Goal: Task Accomplishment & Management: Complete application form

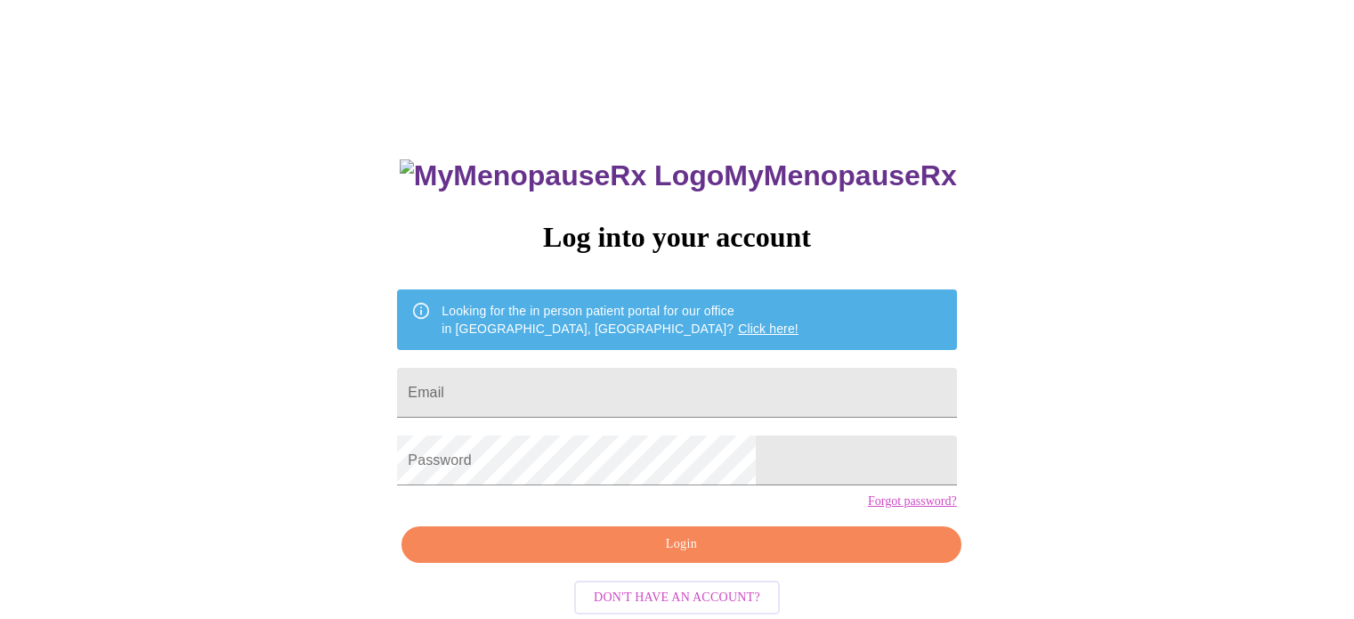
scroll to position [34, 0]
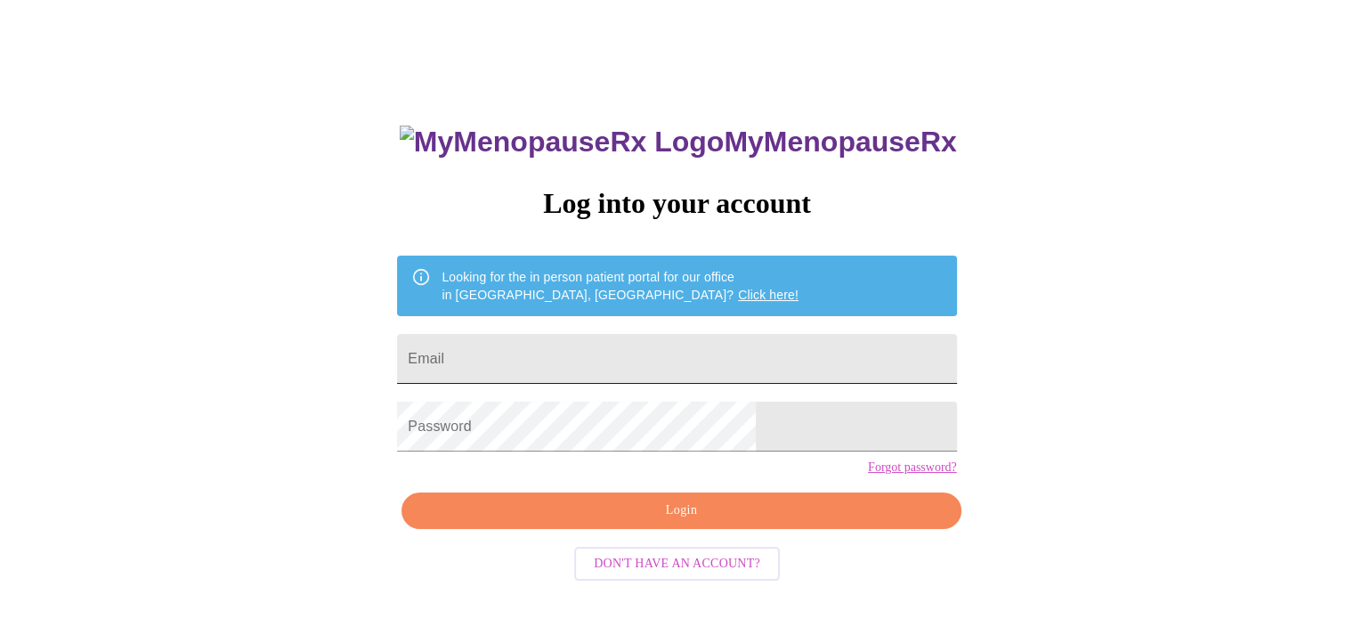
click at [570, 357] on input "Email" at bounding box center [676, 359] width 559 height 50
drag, startPoint x: 96, startPoint y: 164, endPoint x: 119, endPoint y: 214, distance: 55.0
click at [96, 164] on div "MyMenopauseRx Log into your account Looking for the in person patient portal fo…" at bounding box center [677, 344] width 1340 height 742
click at [582, 351] on input "Email" at bounding box center [676, 359] width 559 height 50
type input "w"
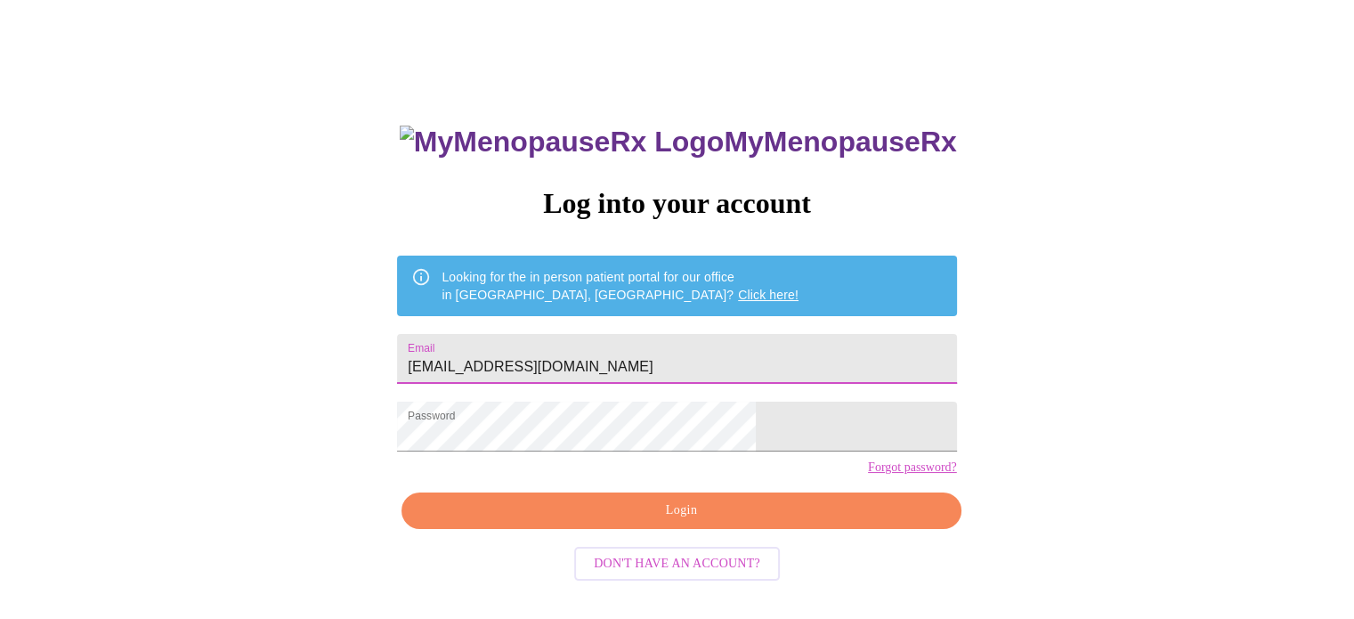
type input "[EMAIL_ADDRESS][DOMAIN_NAME]"
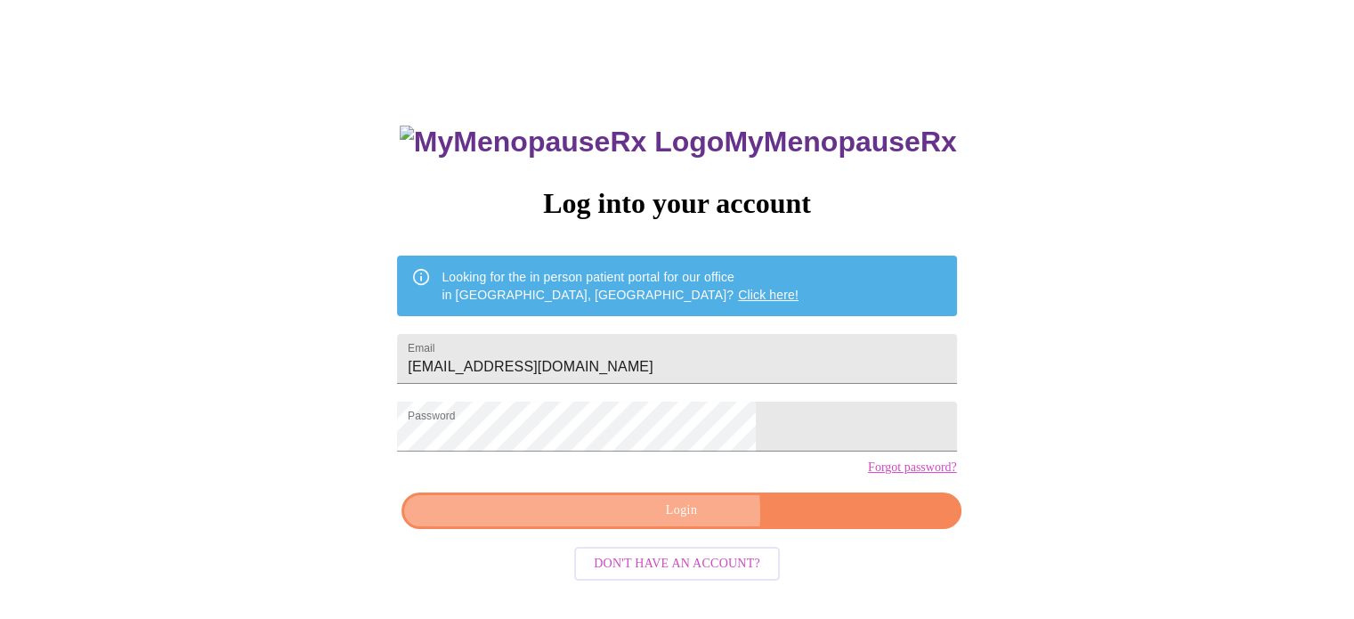
click at [648, 522] on span "Login" at bounding box center [681, 510] width 518 height 22
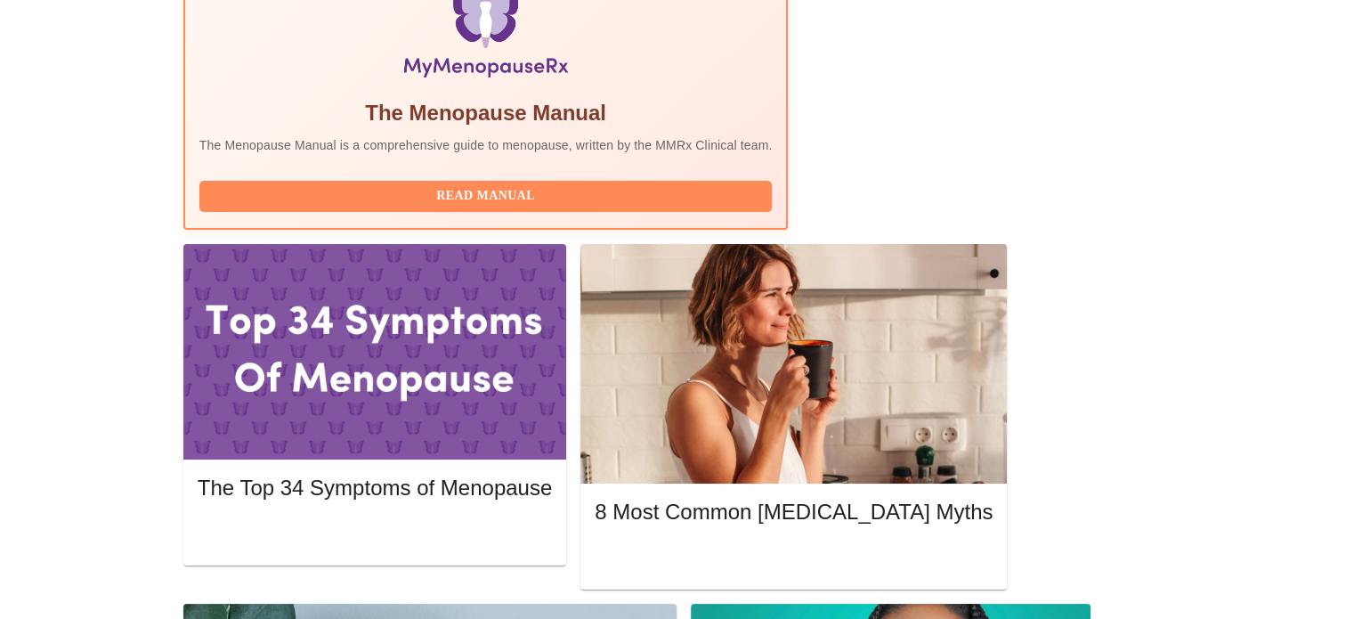
scroll to position [623, 0]
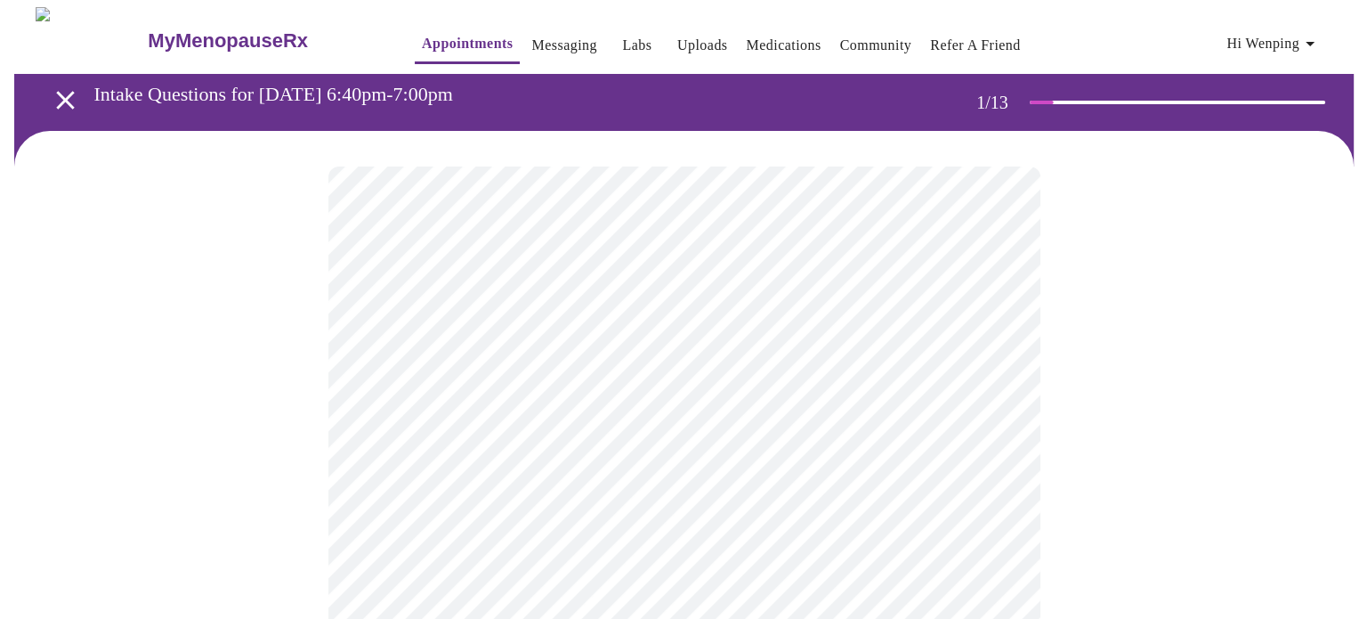
scroll to position [178, 0]
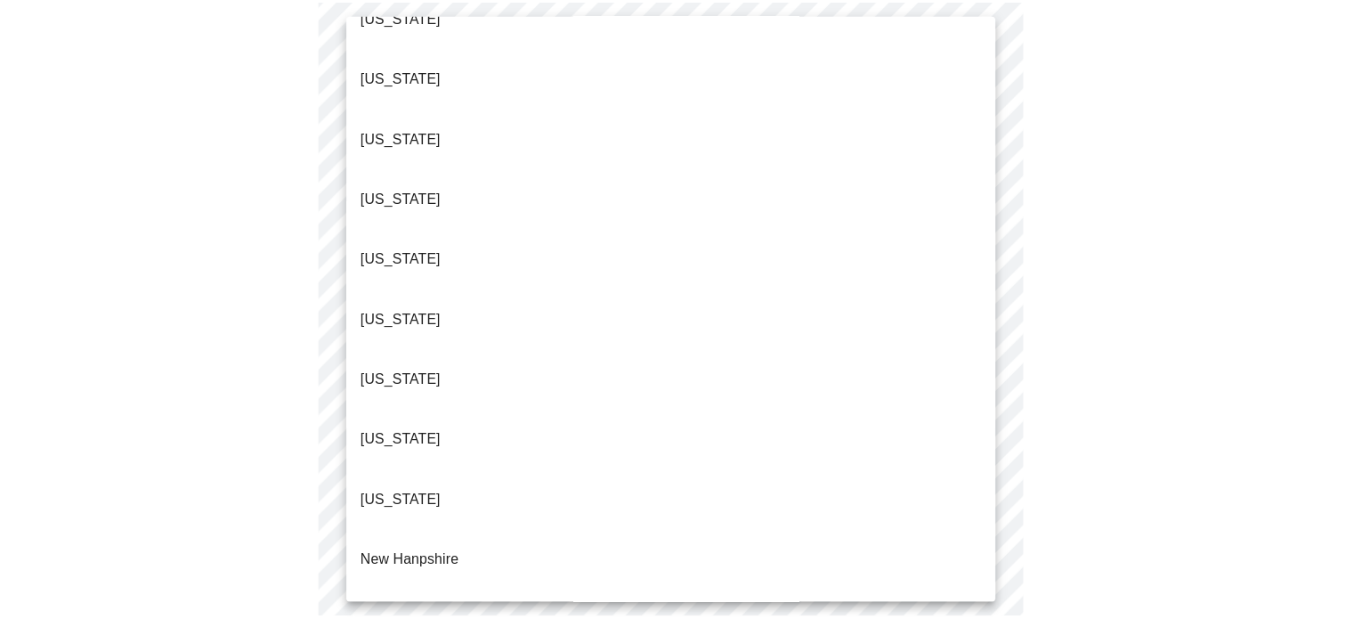
scroll to position [1335, 0]
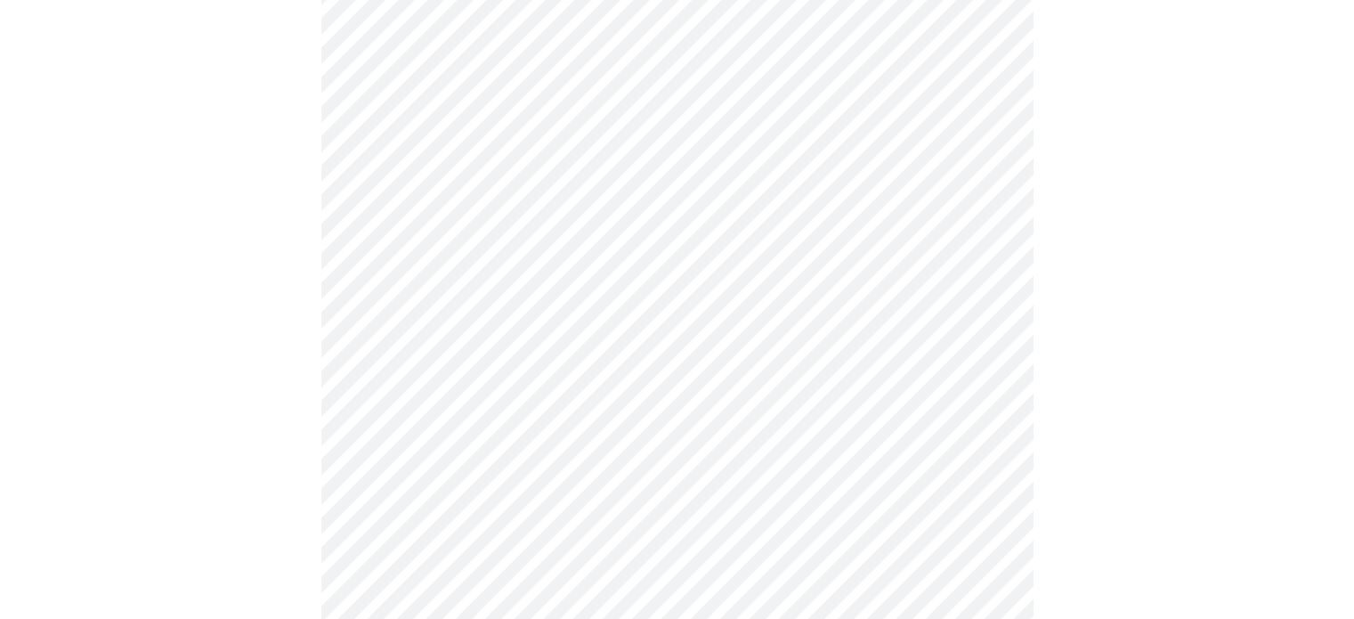
scroll to position [267, 0]
click at [630, 249] on body "MyMenopauseRx Appointments Messaging Labs Uploads Medications Community Refer a…" at bounding box center [677, 547] width 1340 height 1614
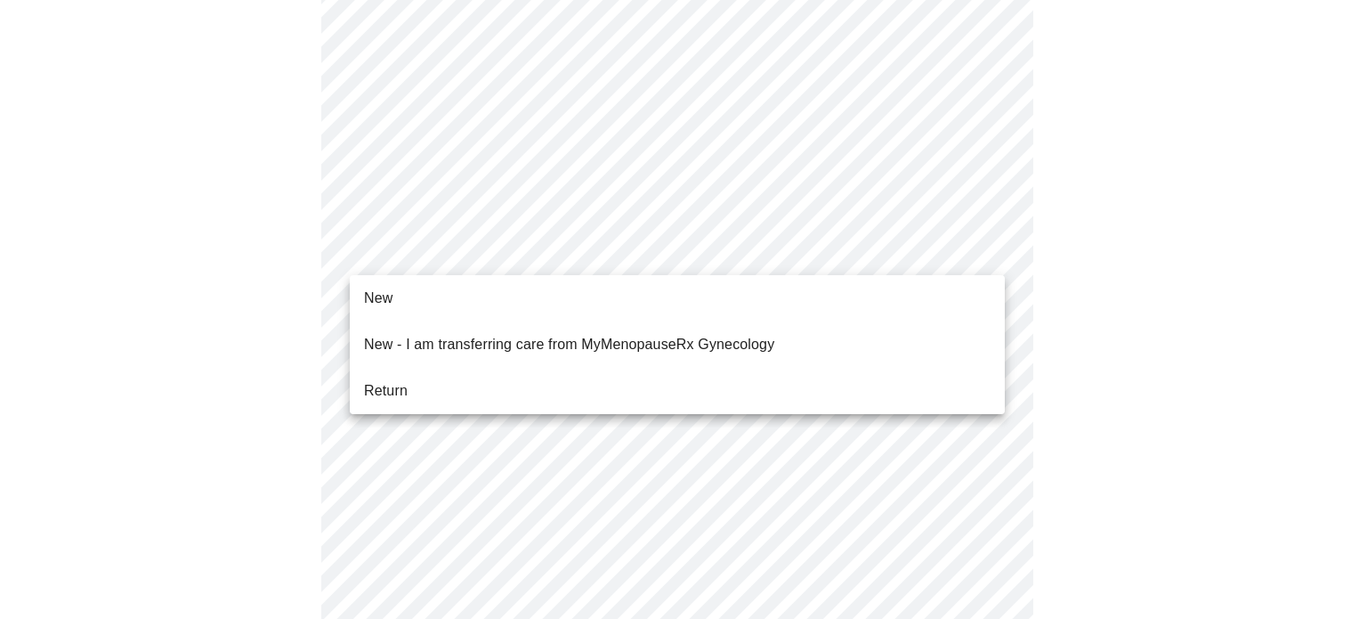
click at [562, 380] on li "Return" at bounding box center [677, 391] width 655 height 32
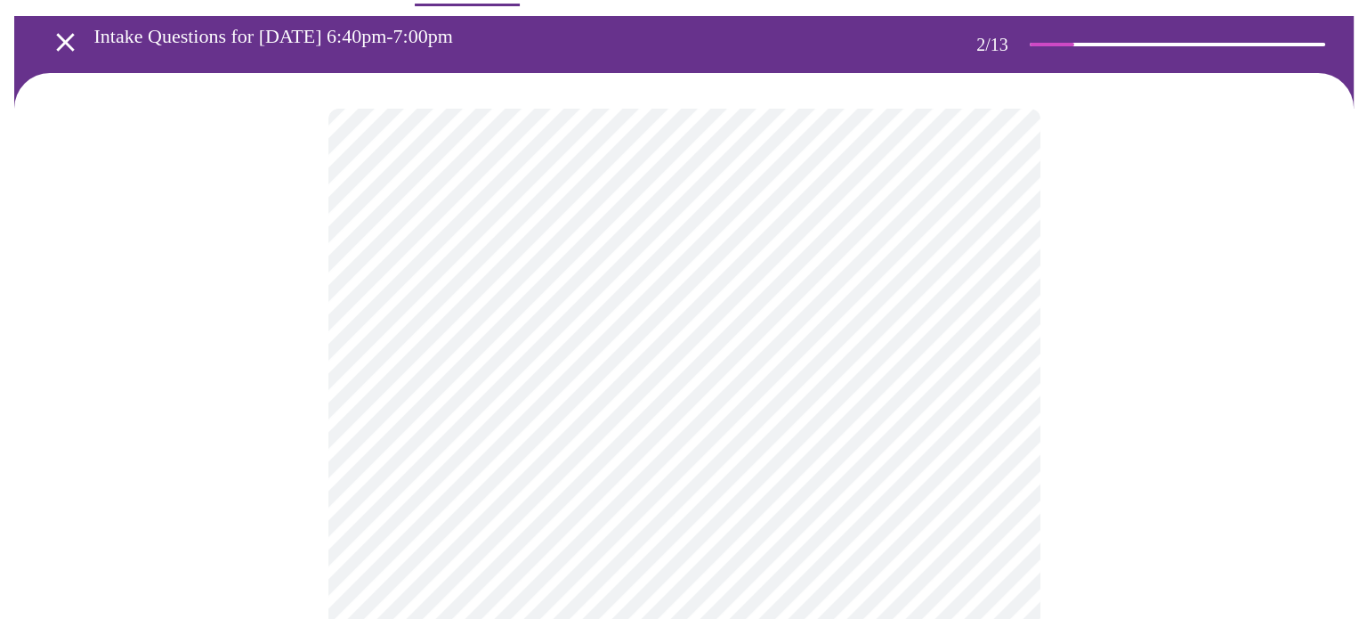
scroll to position [89, 0]
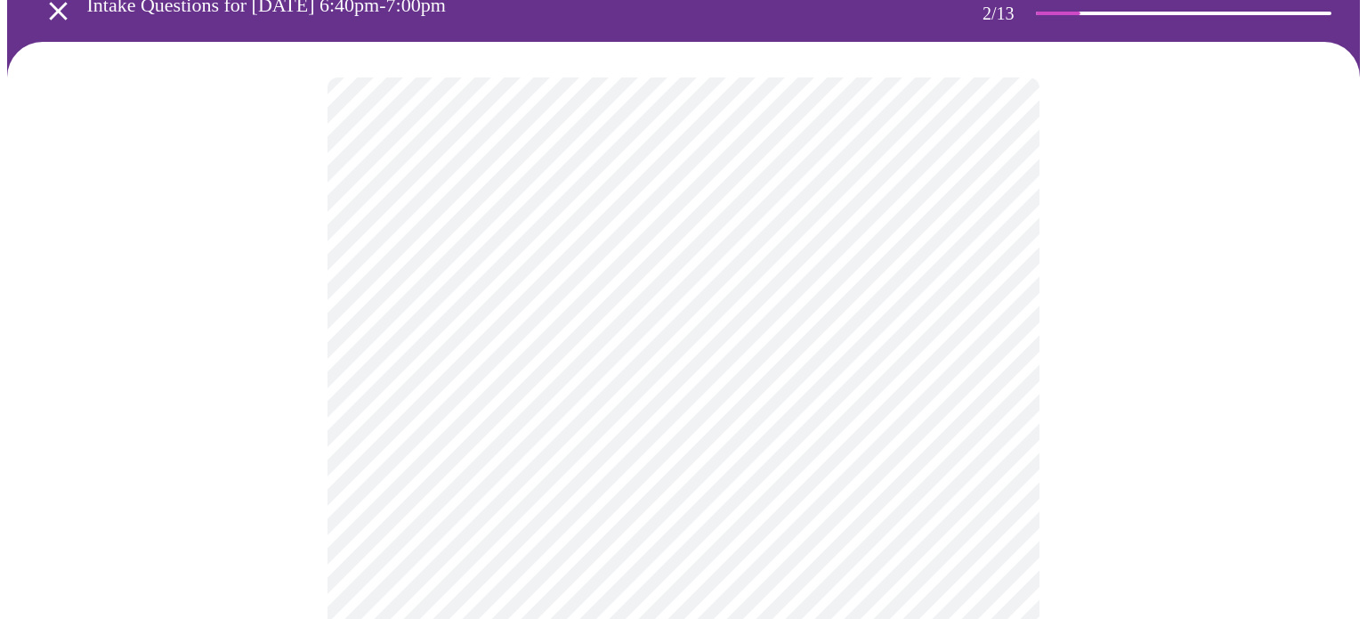
click at [940, 271] on body "MyMenopauseRx Appointments Messaging Labs Uploads Medications Community Refer a…" at bounding box center [683, 452] width 1353 height 1069
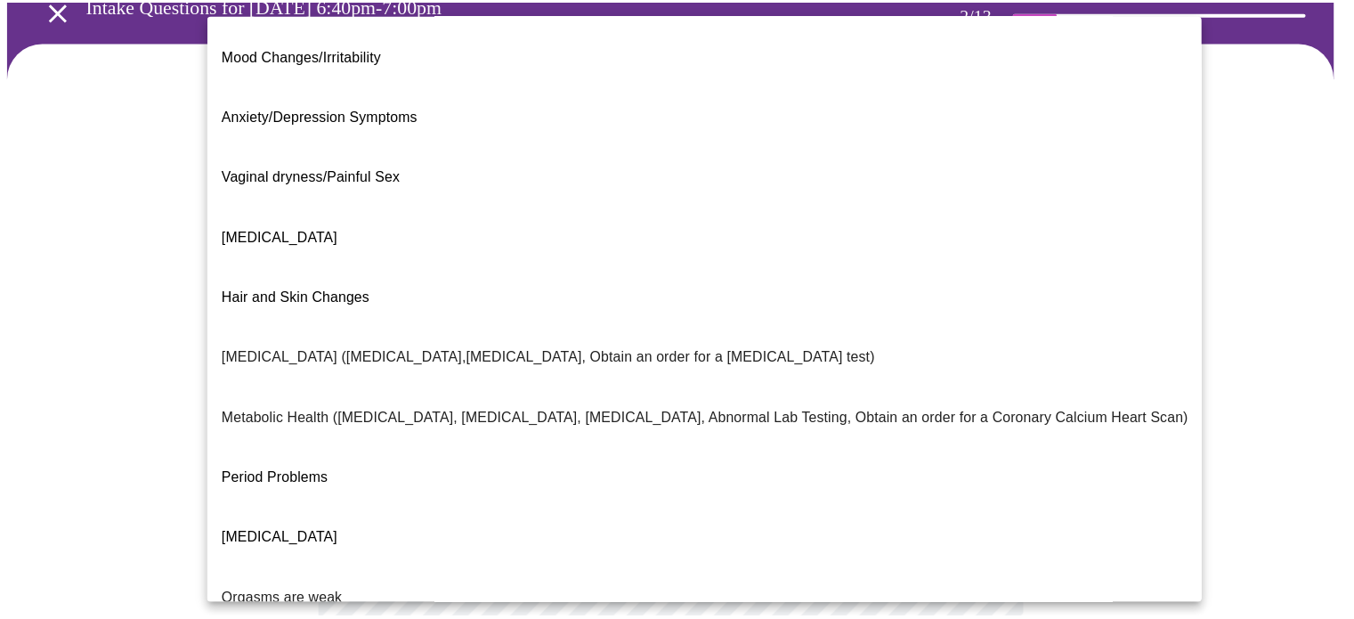
scroll to position [303, 0]
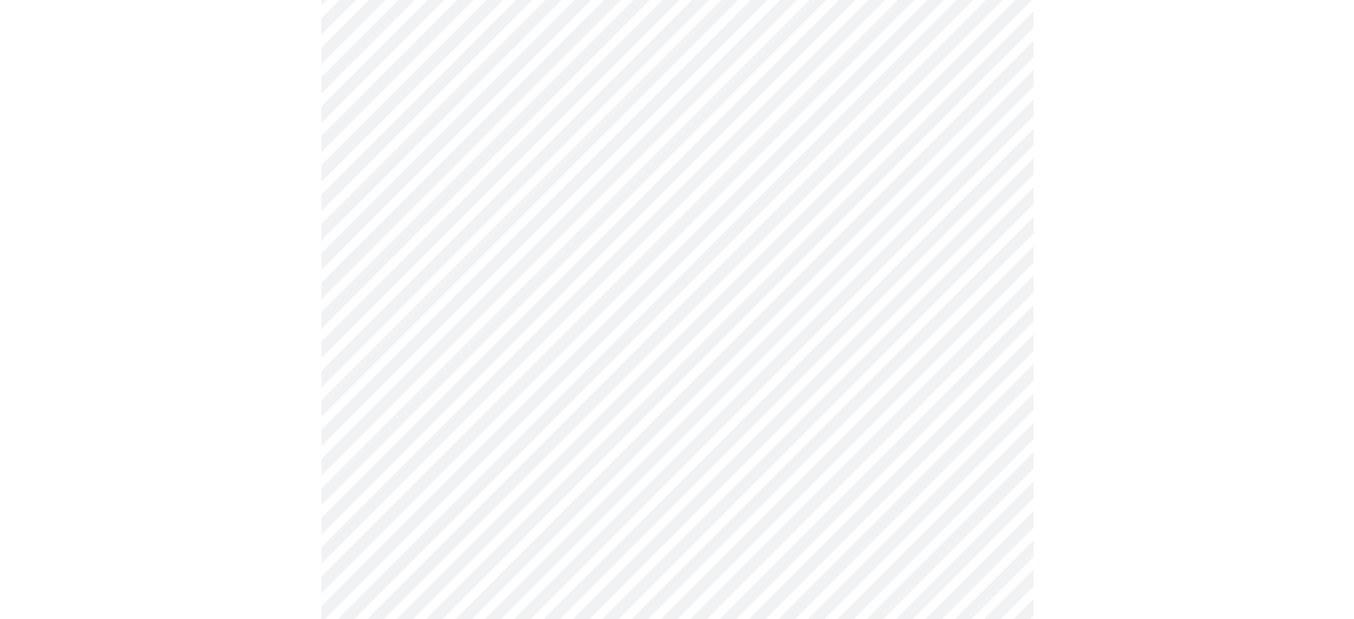
scroll to position [267, 0]
click at [527, 277] on body "MyMenopauseRx Appointments Messaging Labs Uploads Medications Community Refer a…" at bounding box center [677, 269] width 1340 height 1058
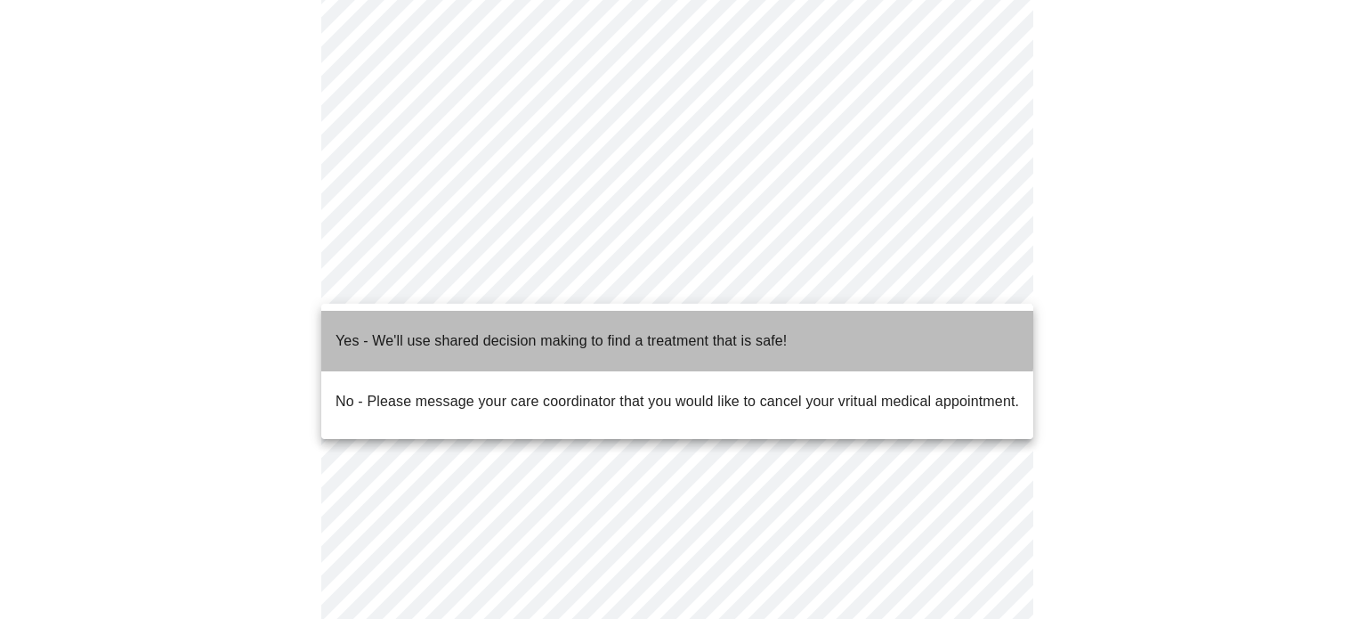
click at [474, 330] on p "Yes - We'll use shared decision making to find a treatment that is safe!" at bounding box center [561, 340] width 451 height 21
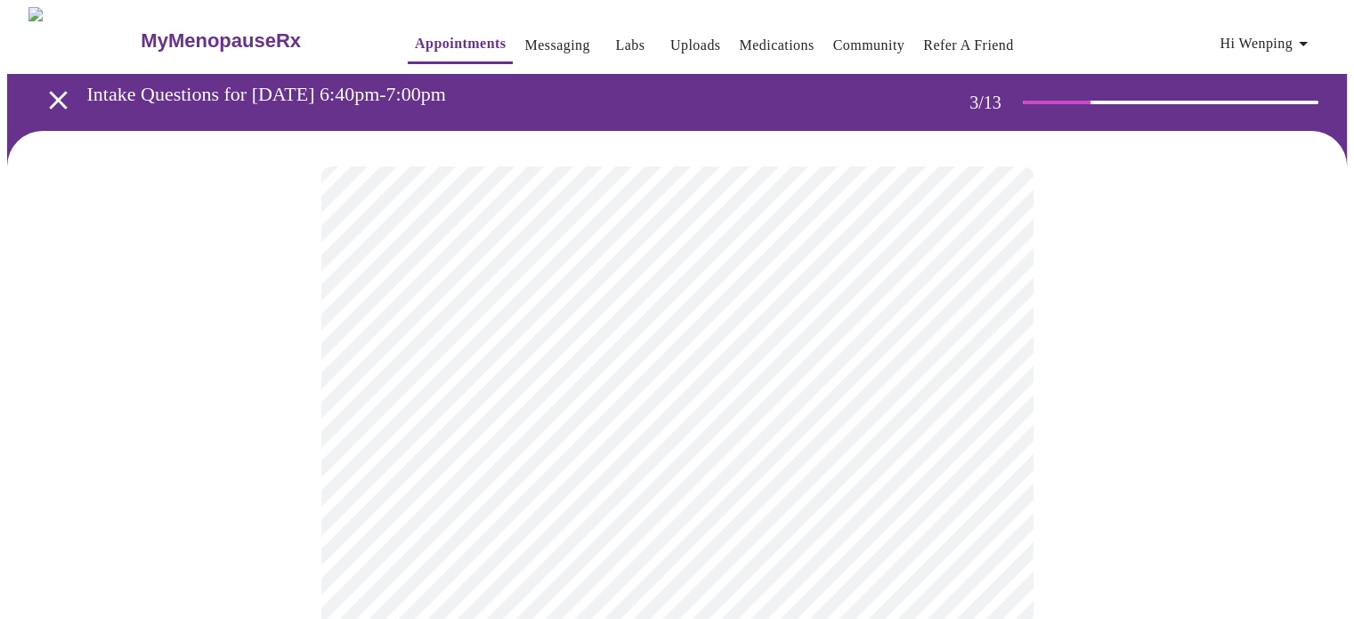
scroll to position [89, 0]
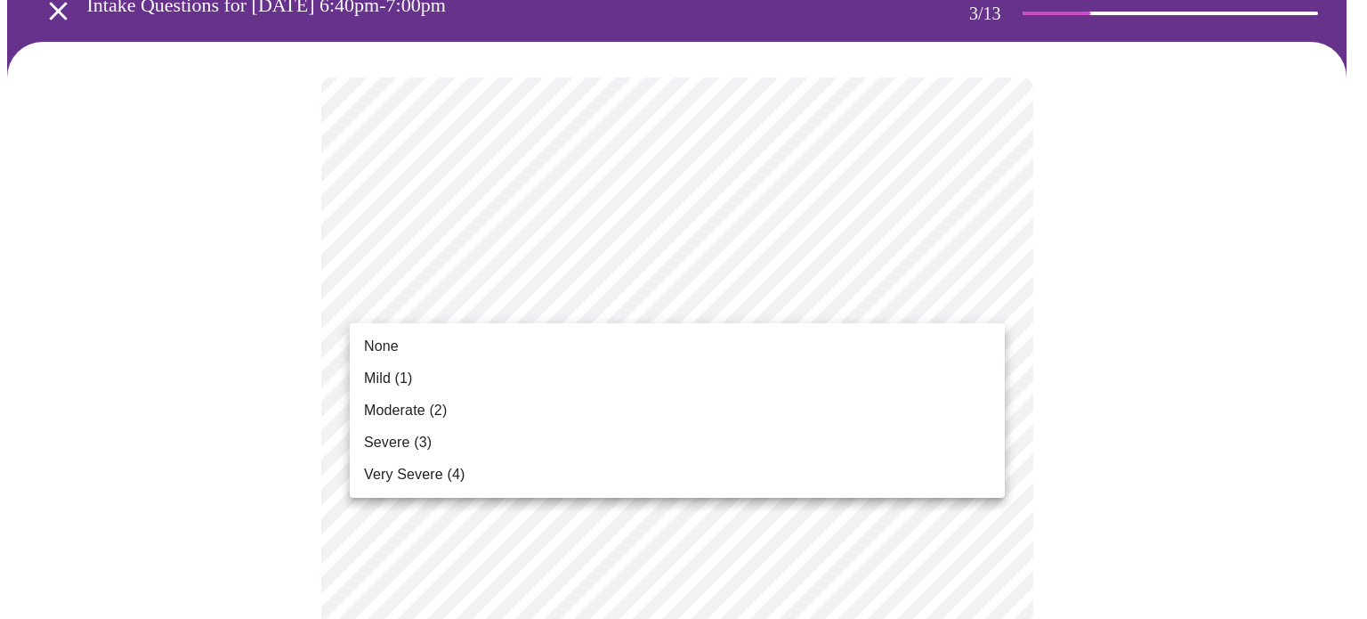
click at [856, 378] on li "Mild (1)" at bounding box center [677, 378] width 655 height 32
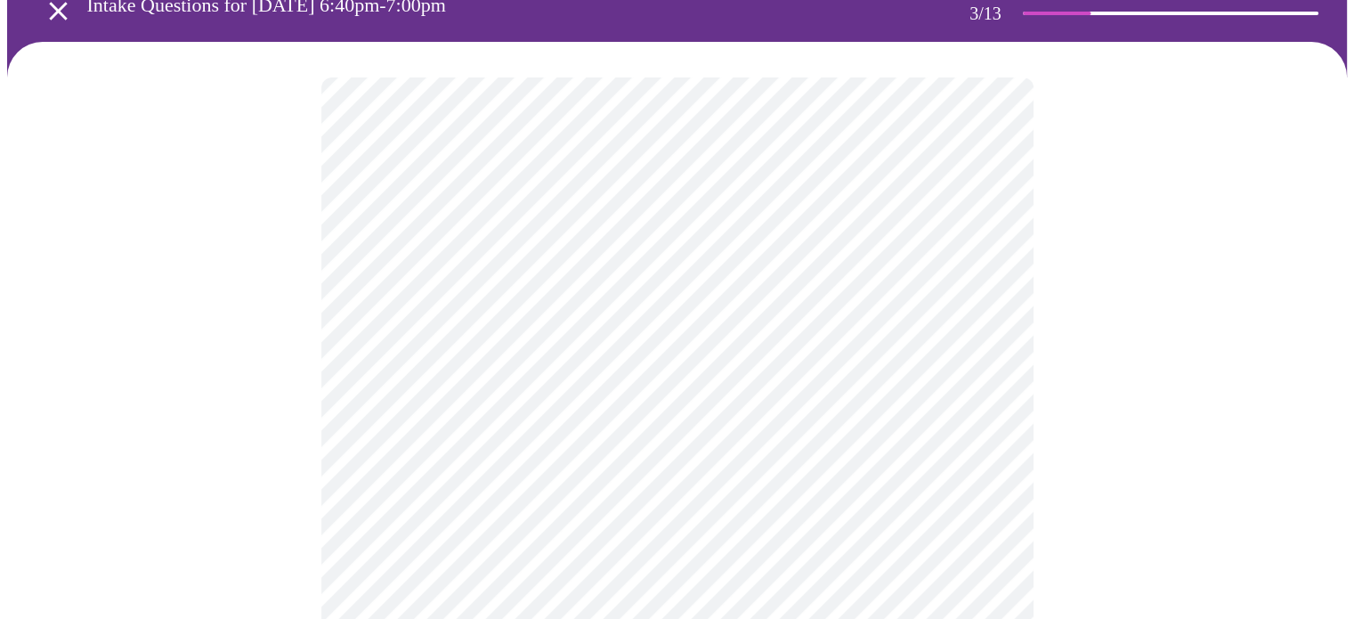
scroll to position [178, 0]
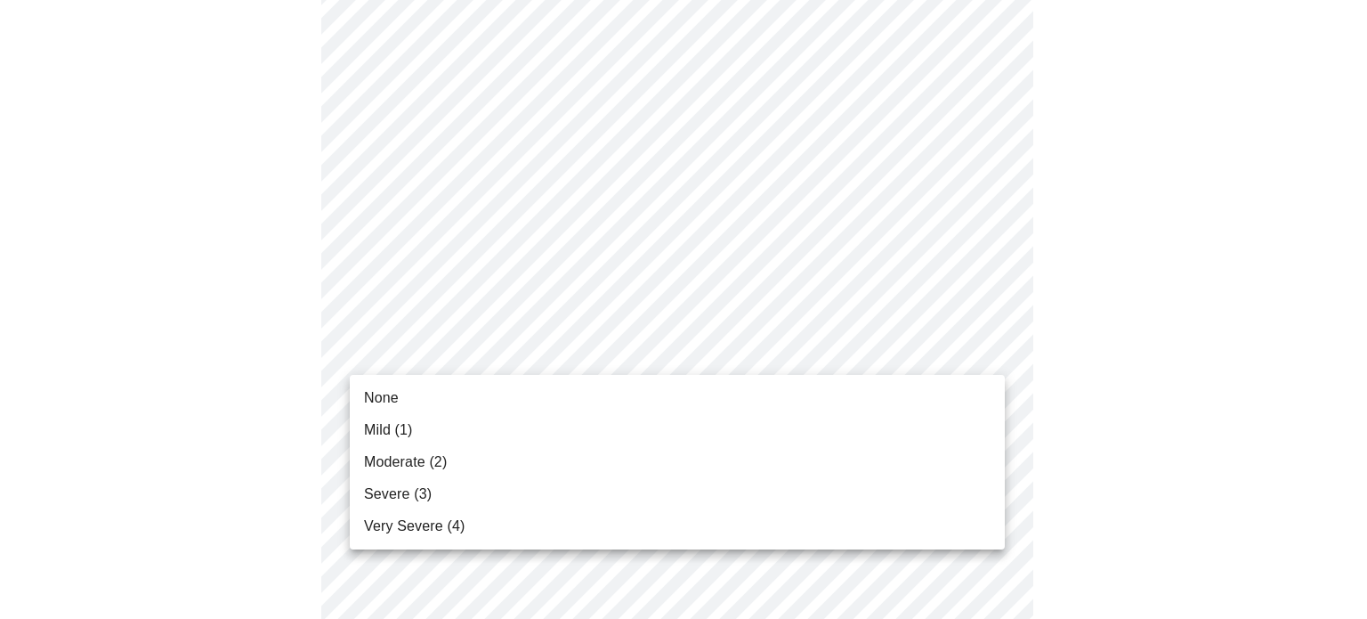
click at [769, 460] on li "Moderate (2)" at bounding box center [677, 462] width 655 height 32
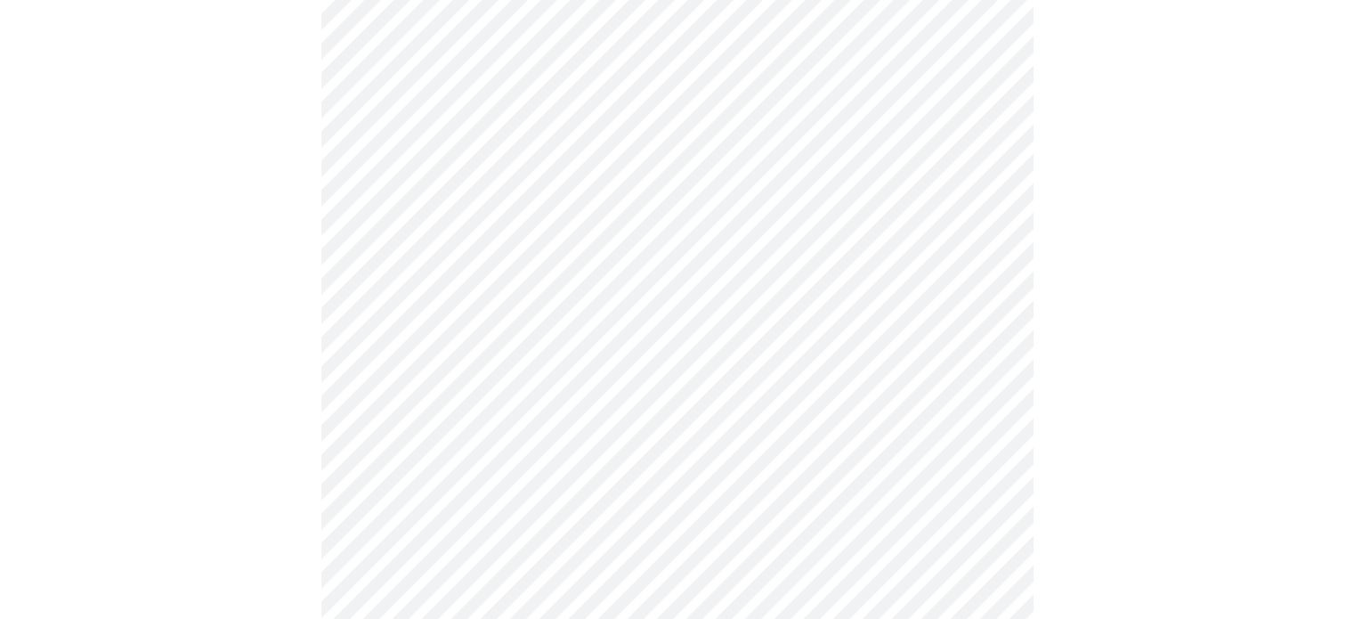
scroll to position [356, 0]
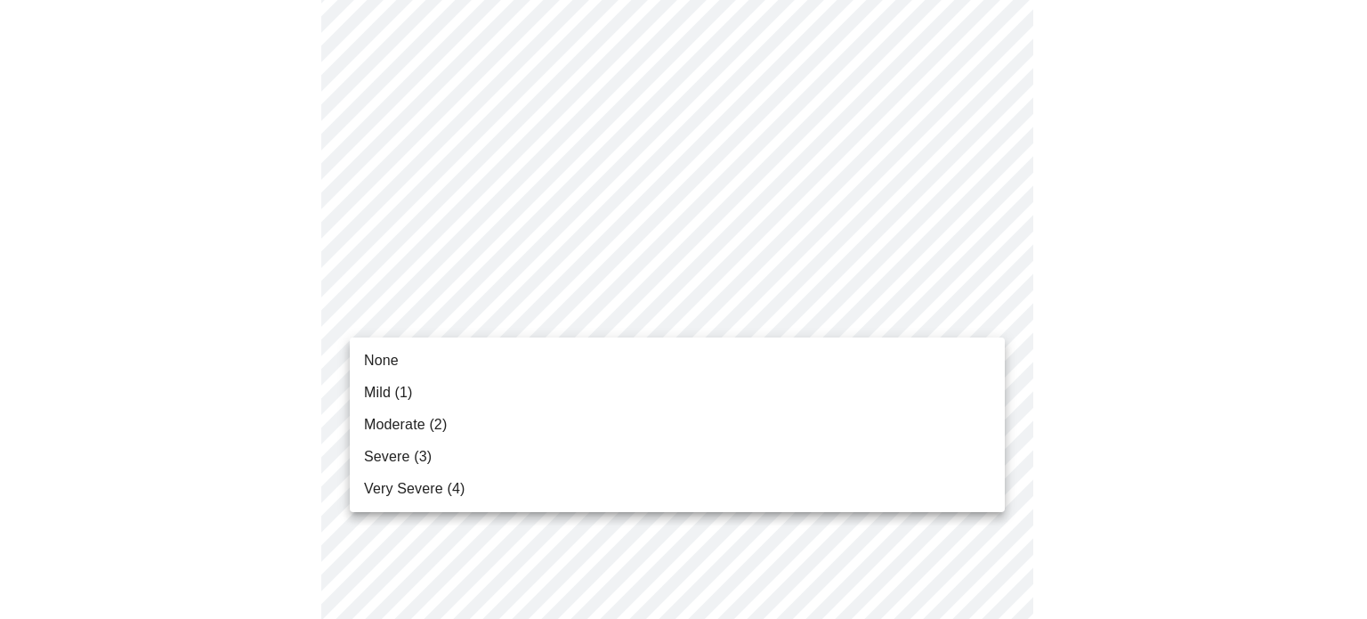
click at [673, 426] on li "Moderate (2)" at bounding box center [677, 425] width 655 height 32
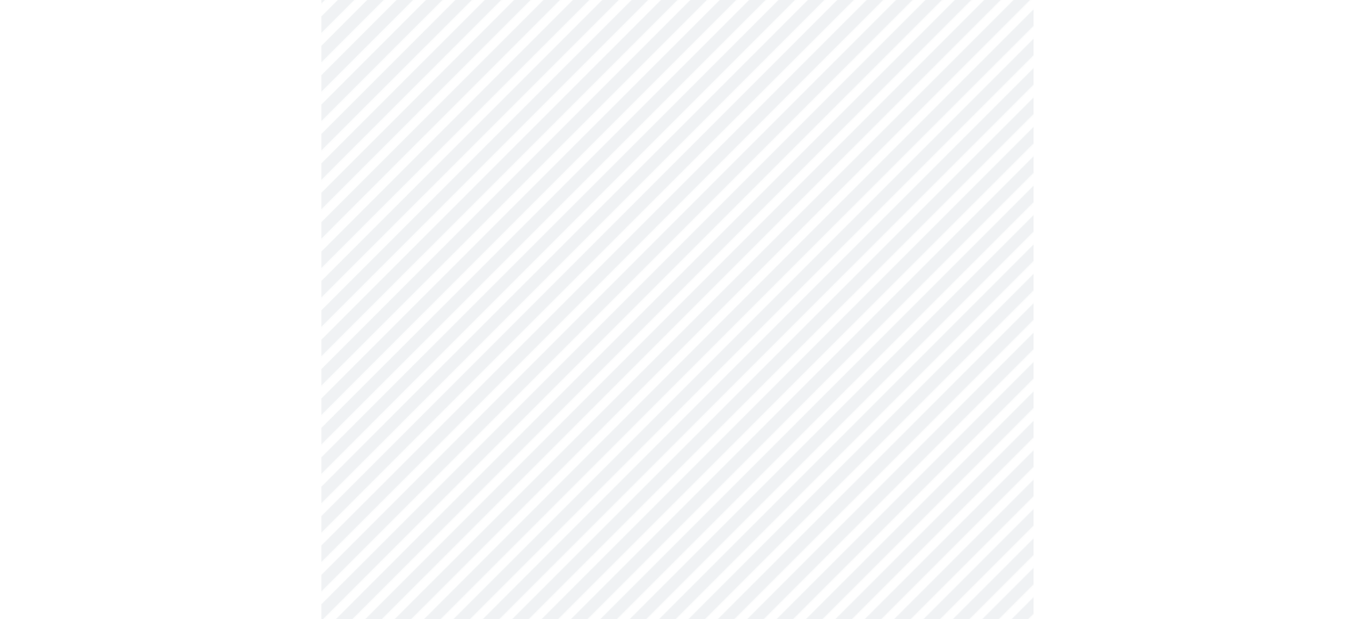
scroll to position [445, 0]
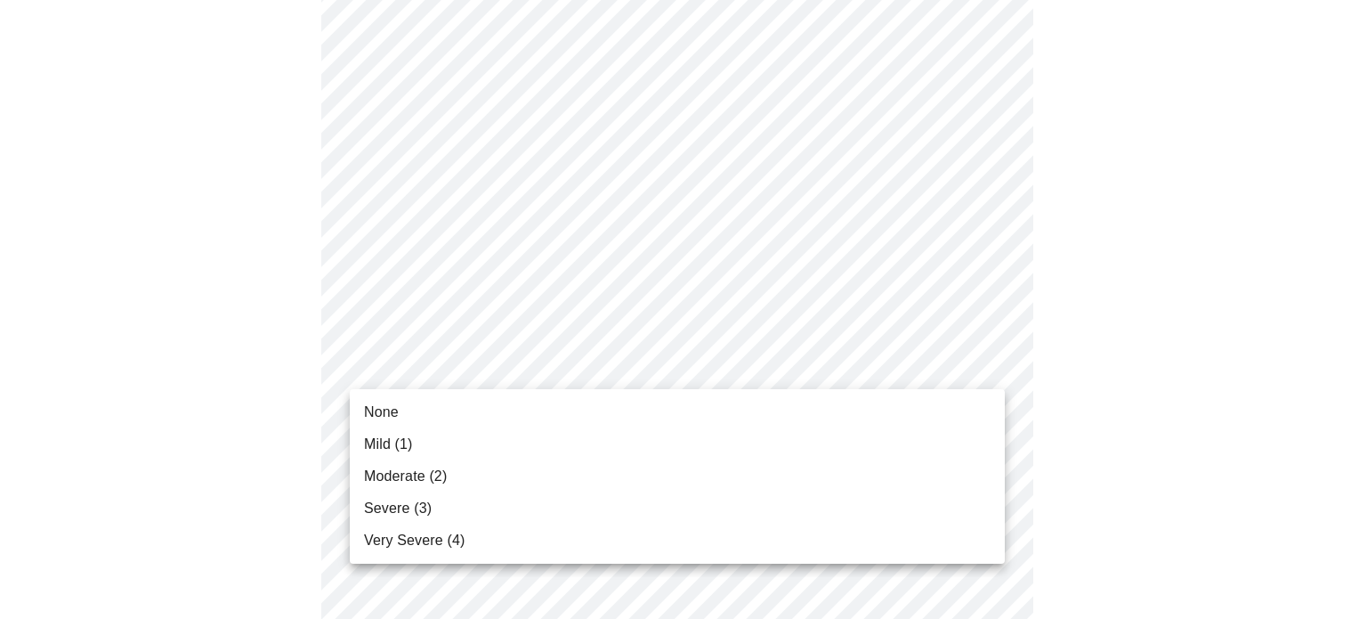
click at [630, 466] on li "Moderate (2)" at bounding box center [677, 476] width 655 height 32
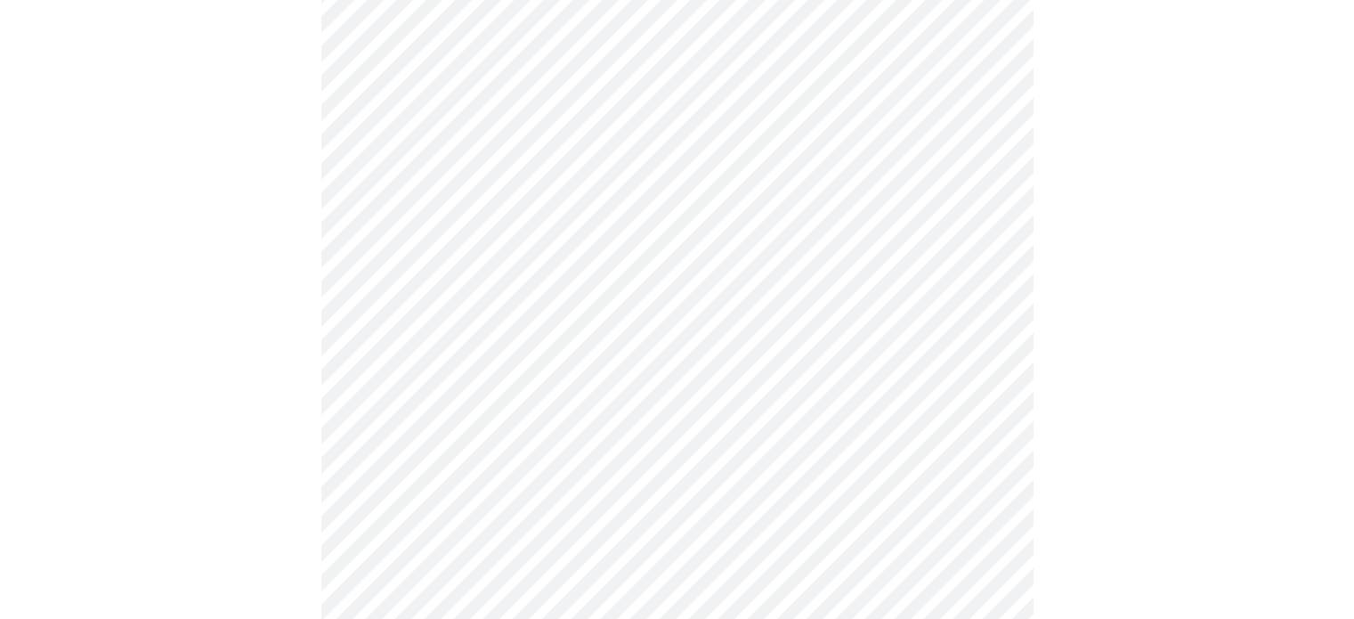
scroll to position [534, 0]
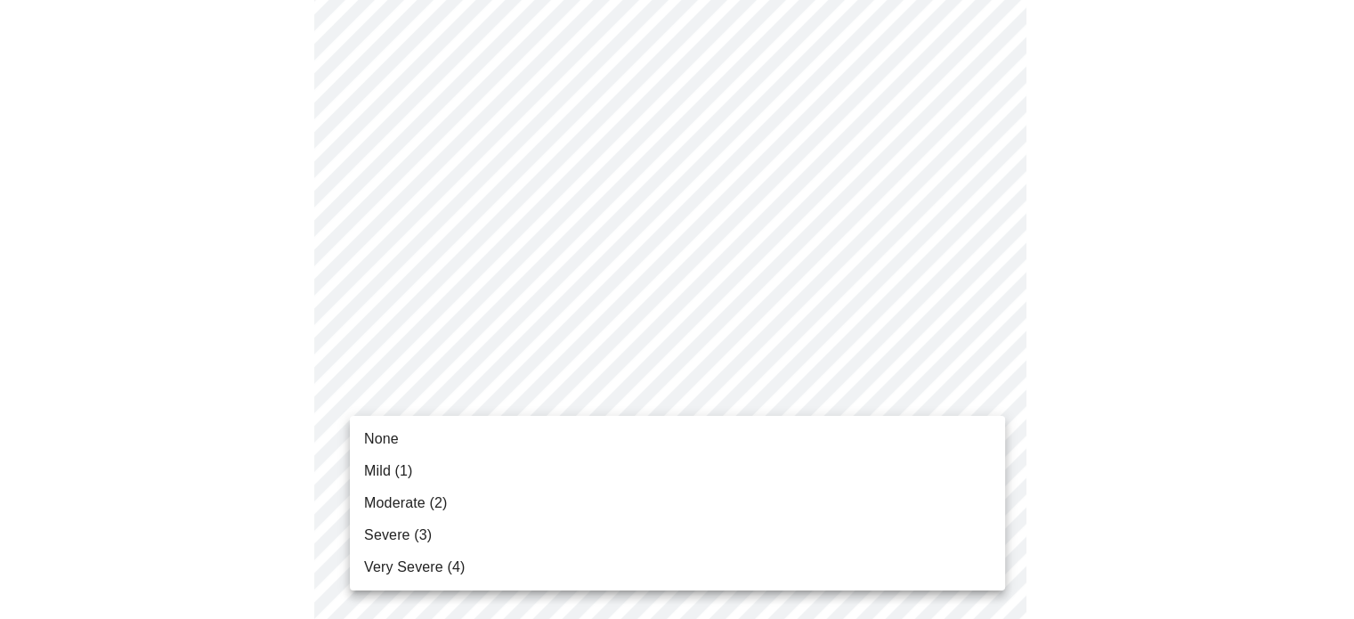
click at [782, 399] on body "MyMenopauseRx Appointments Messaging Labs Uploads Medications Community Refer a…" at bounding box center [677, 606] width 1340 height 2267
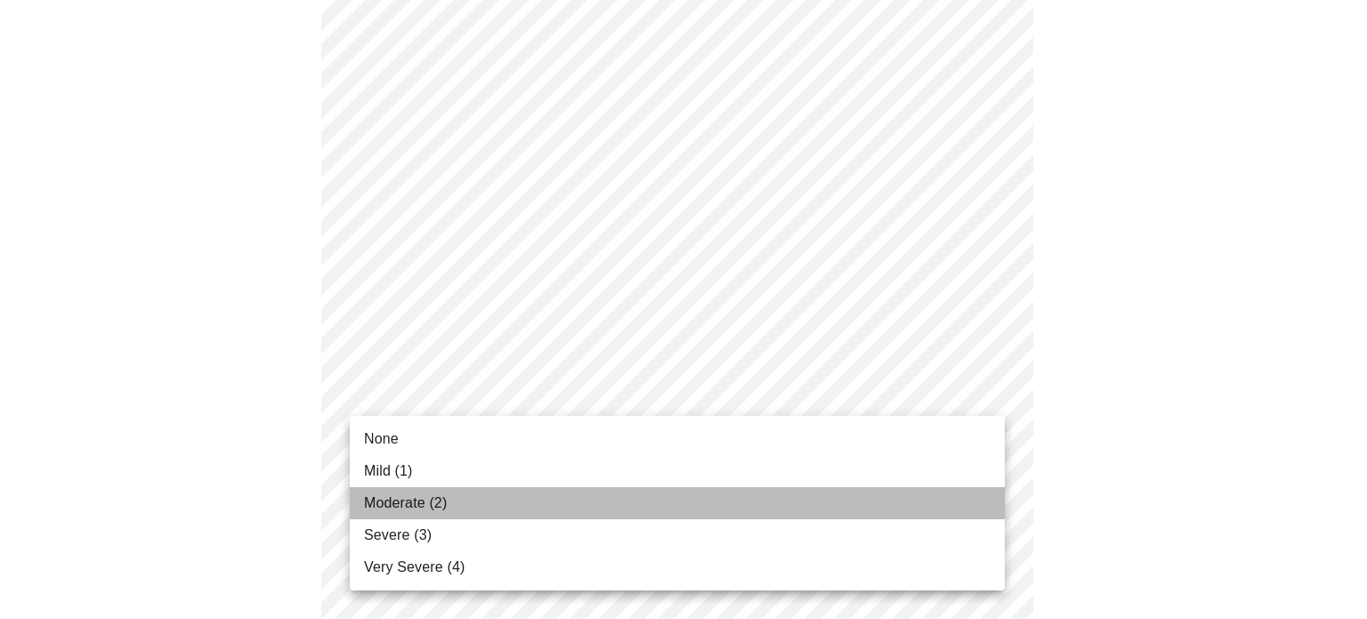
click at [644, 495] on li "Moderate (2)" at bounding box center [677, 503] width 655 height 32
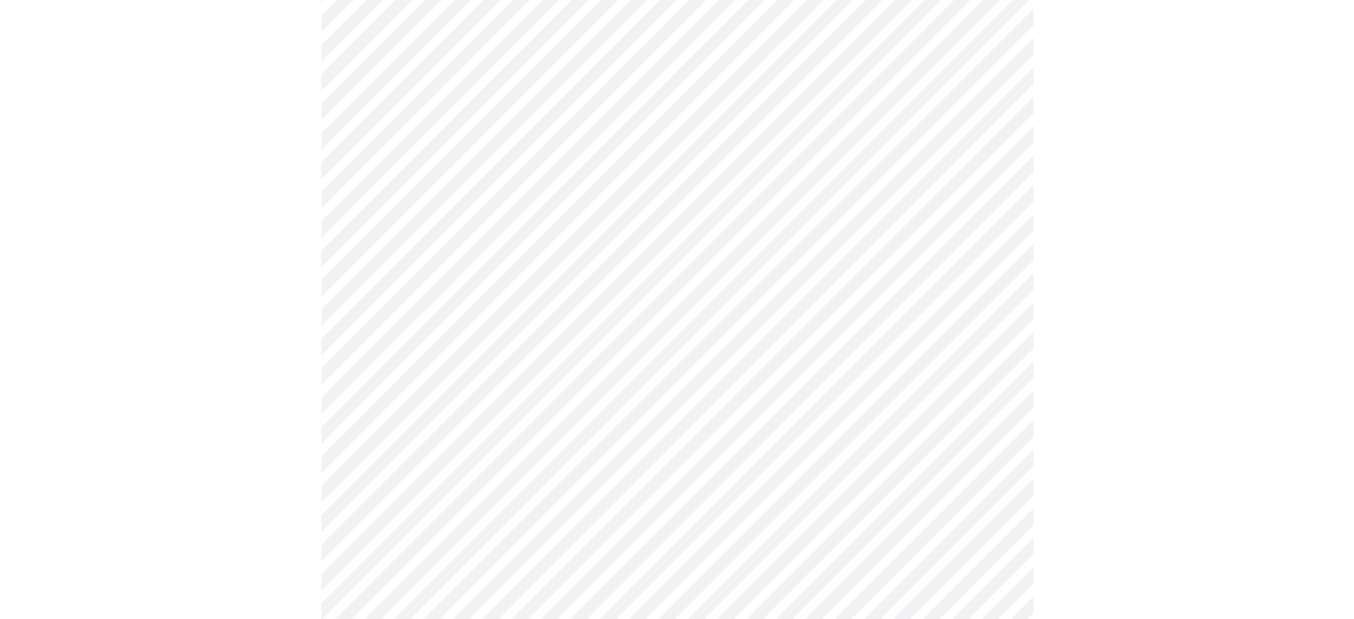
scroll to position [623, 0]
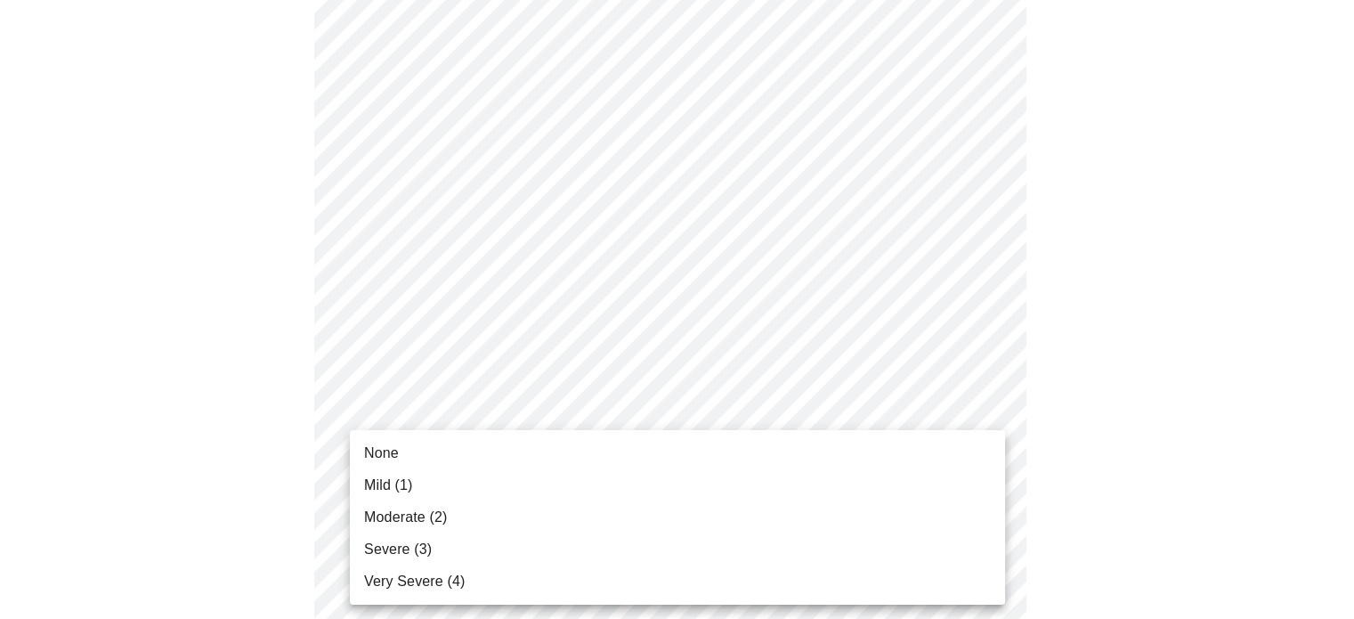
click at [741, 417] on body "MyMenopauseRx Appointments Messaging Labs Uploads Medications Community Refer a…" at bounding box center [677, 505] width 1340 height 2242
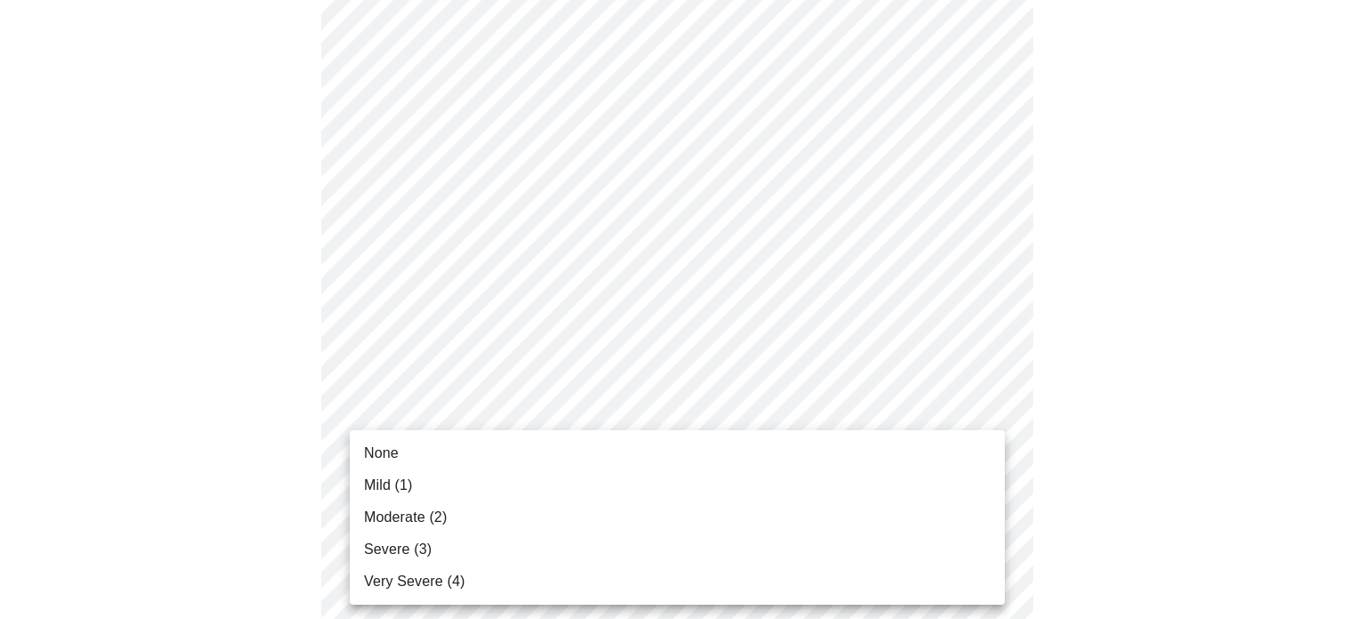
click at [676, 514] on li "Moderate (2)" at bounding box center [677, 517] width 655 height 32
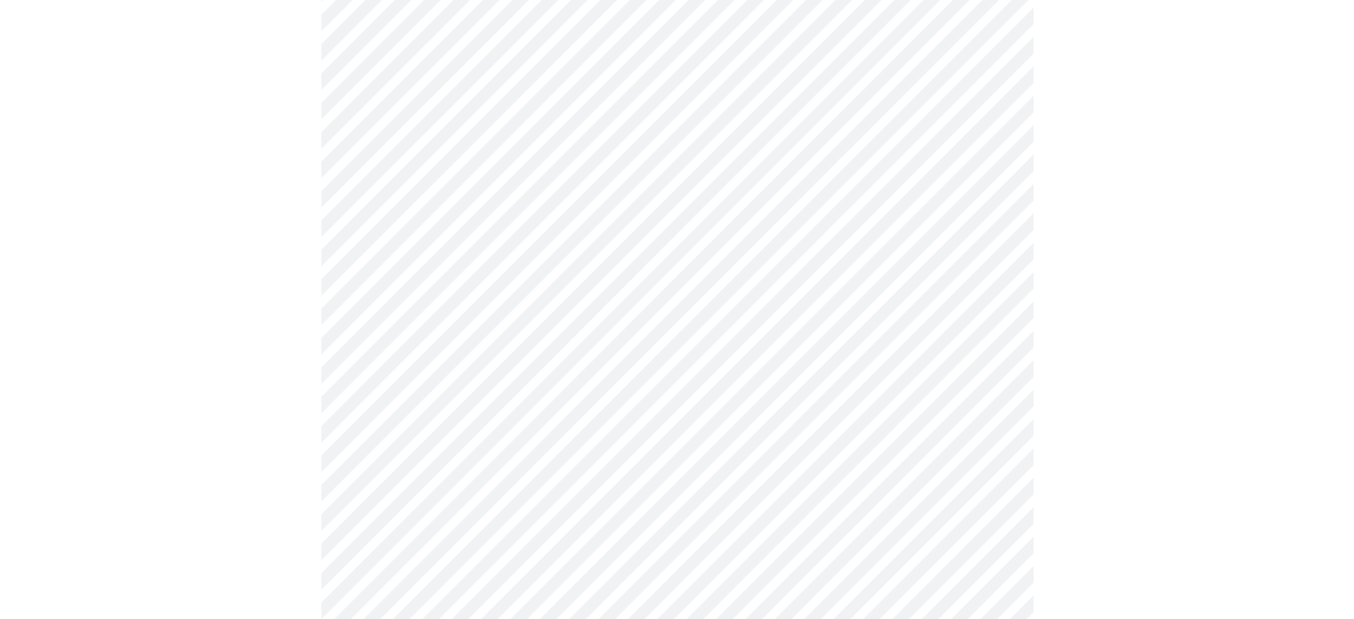
scroll to position [712, 0]
click at [715, 476] on body "MyMenopauseRx Appointments Messaging Labs Uploads Medications Community Refer a…" at bounding box center [677, 403] width 1340 height 2217
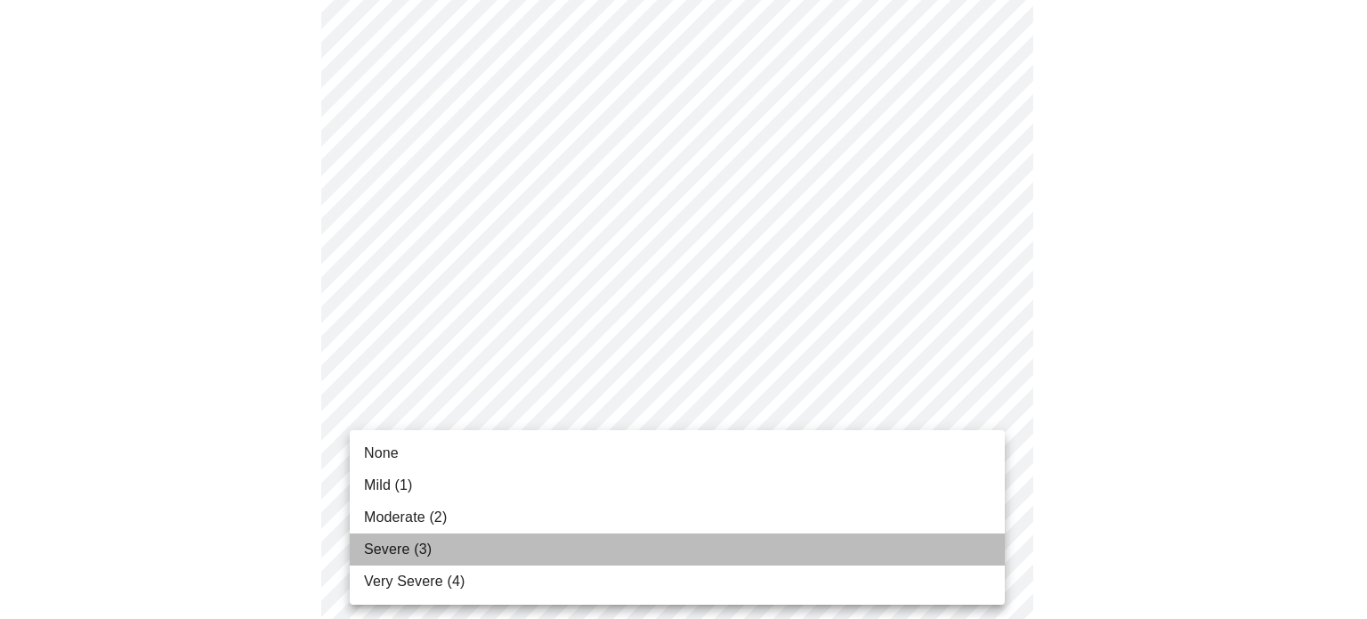
click at [685, 546] on li "Severe (3)" at bounding box center [677, 549] width 655 height 32
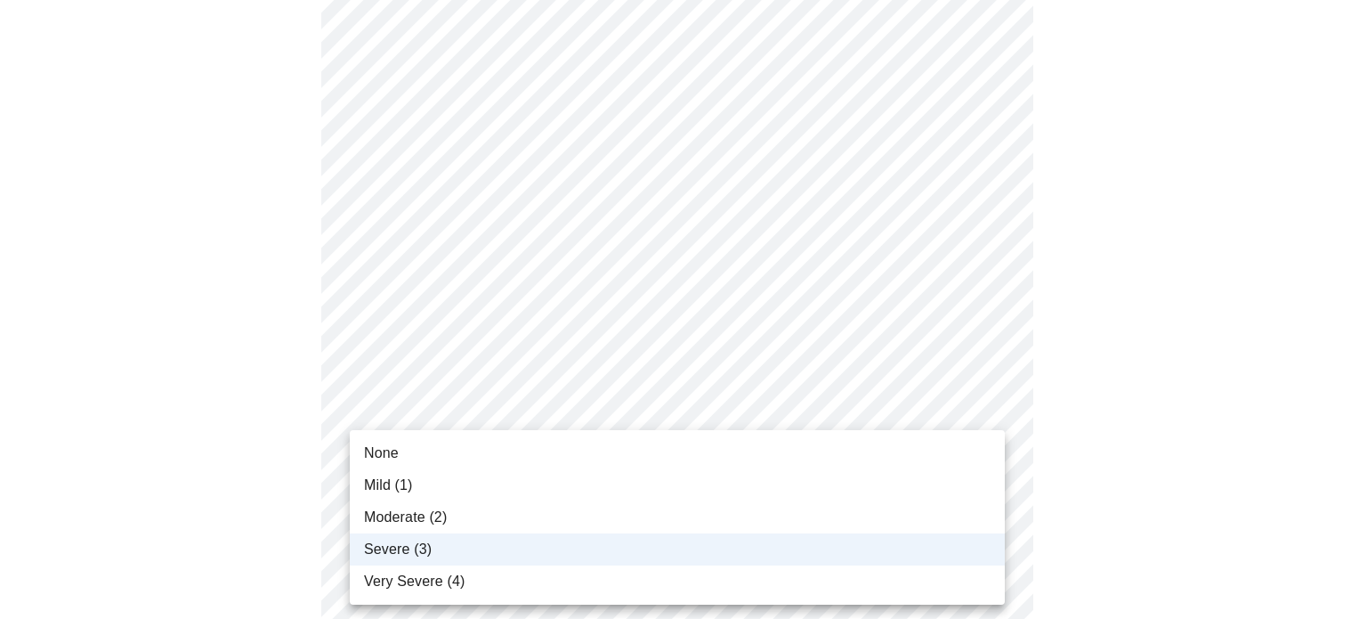
click at [705, 474] on body "MyMenopauseRx Appointments Messaging Labs Uploads Medications Community Refer a…" at bounding box center [683, 391] width 1353 height 2192
click at [683, 541] on li "Severe (3)" at bounding box center [677, 549] width 655 height 32
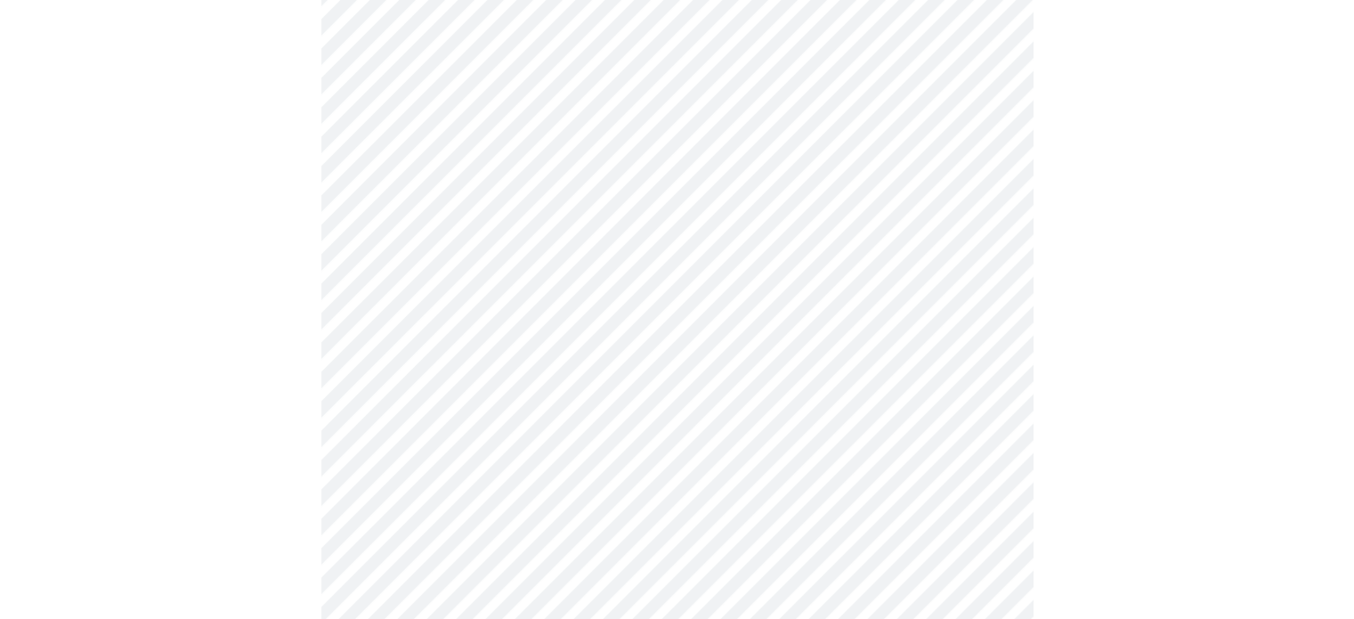
scroll to position [979, 0]
click at [726, 344] on body "MyMenopauseRx Appointments Messaging Labs Uploads Medications Community Refer a…" at bounding box center [677, 124] width 1340 height 2192
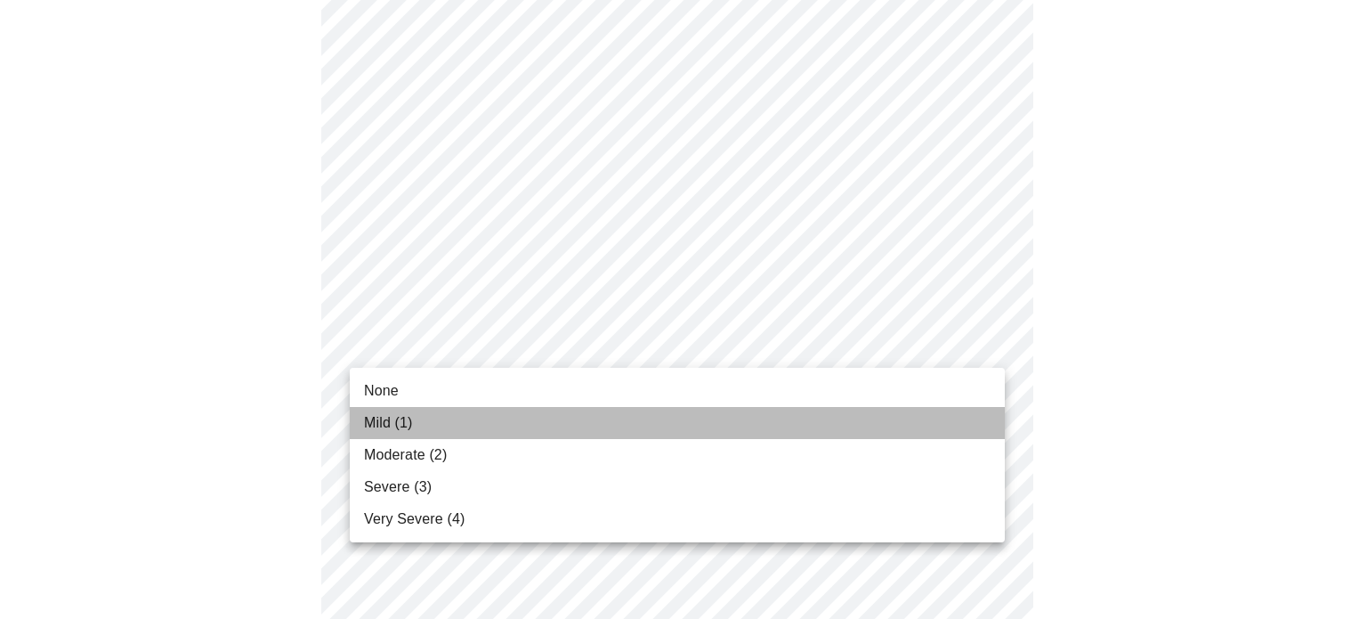
click at [645, 423] on li "Mild (1)" at bounding box center [677, 423] width 655 height 32
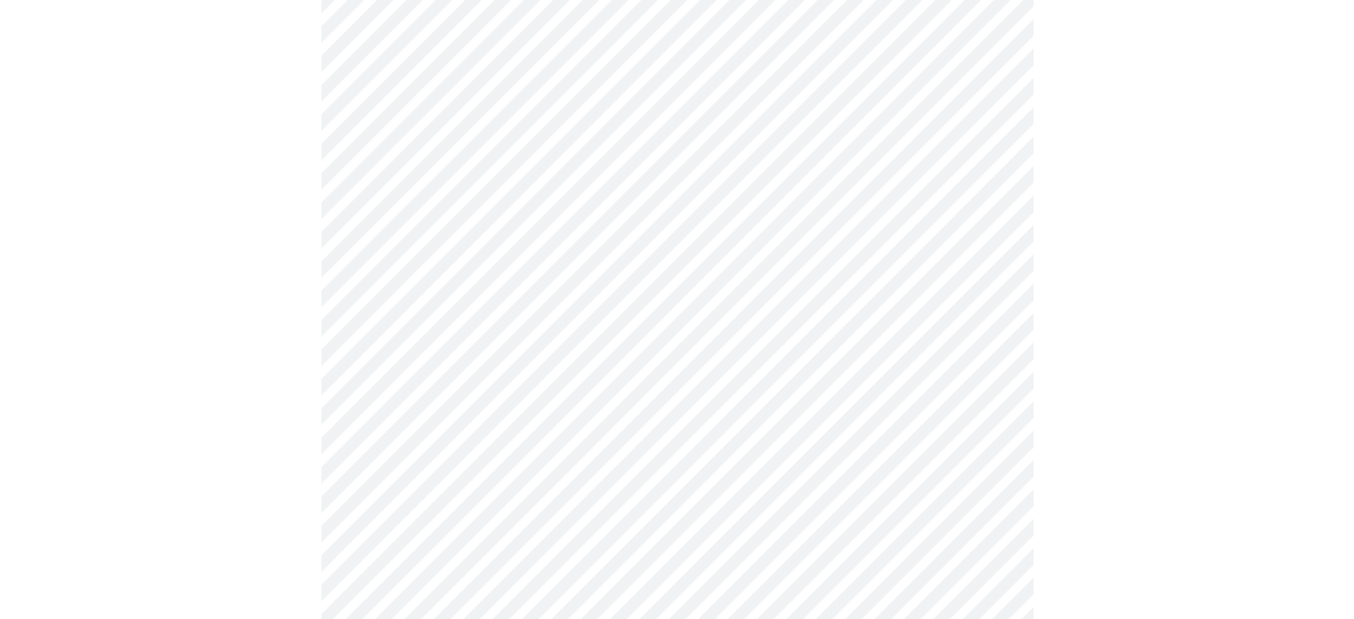
scroll to position [1157, 0]
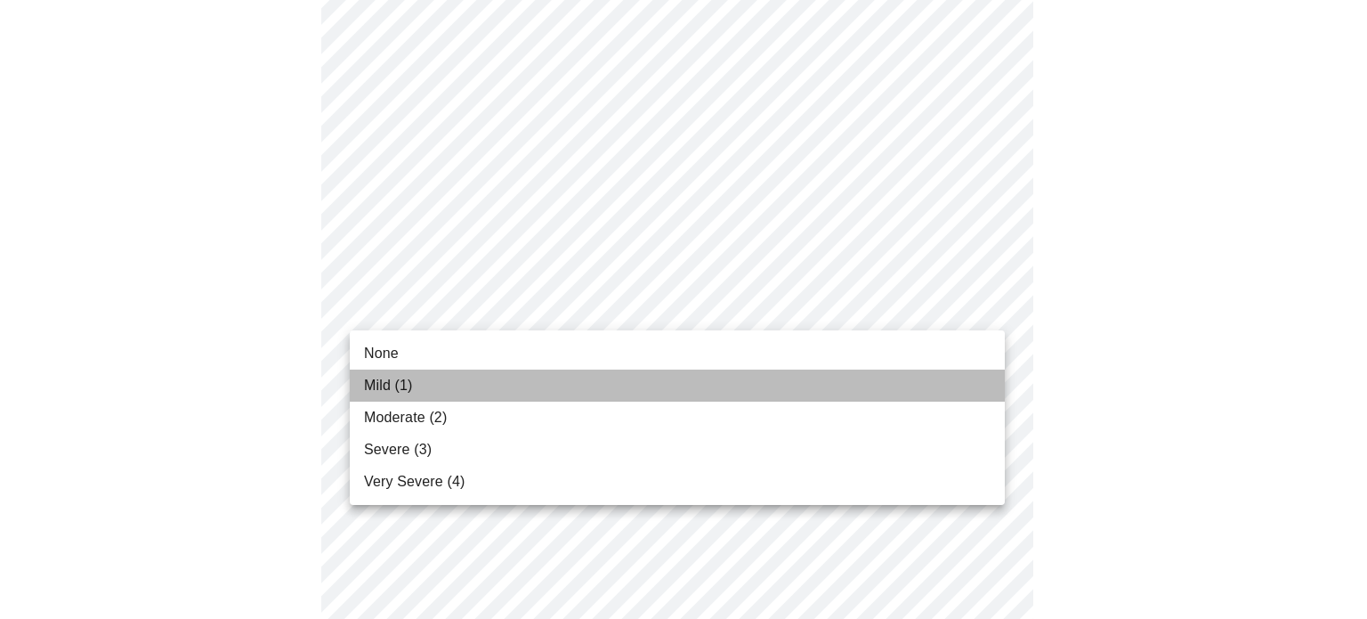
click at [647, 374] on li "Mild (1)" at bounding box center [677, 385] width 655 height 32
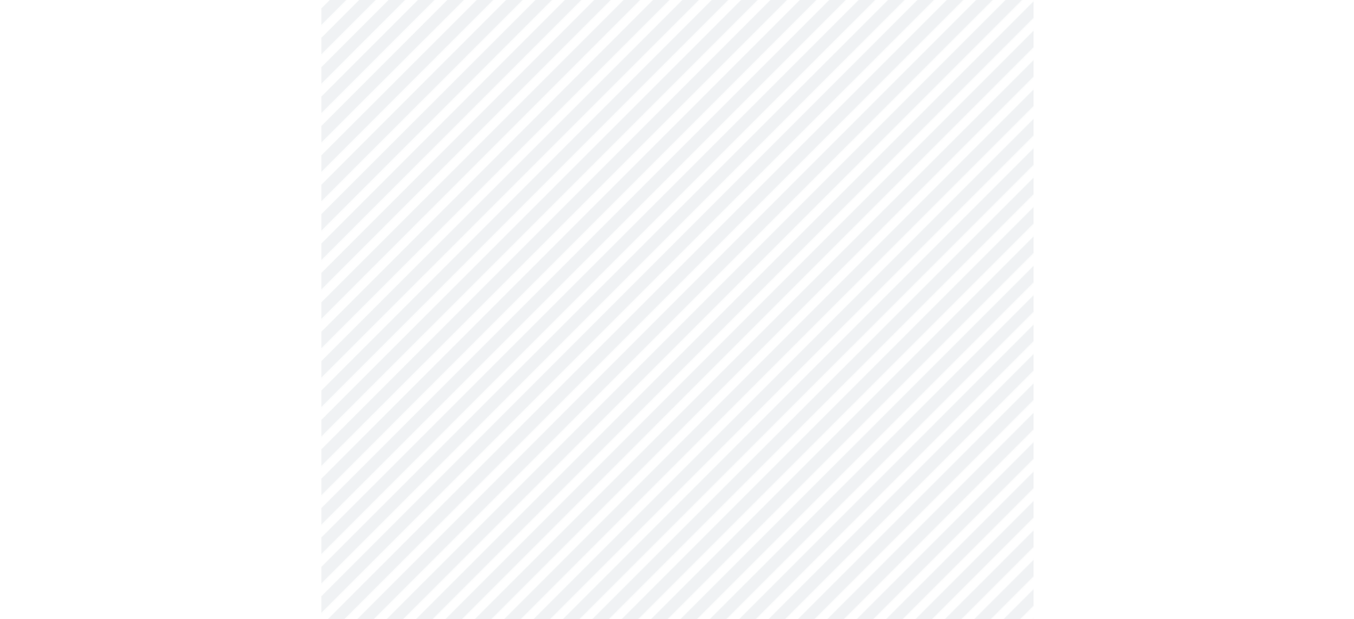
scroll to position [1246, 0]
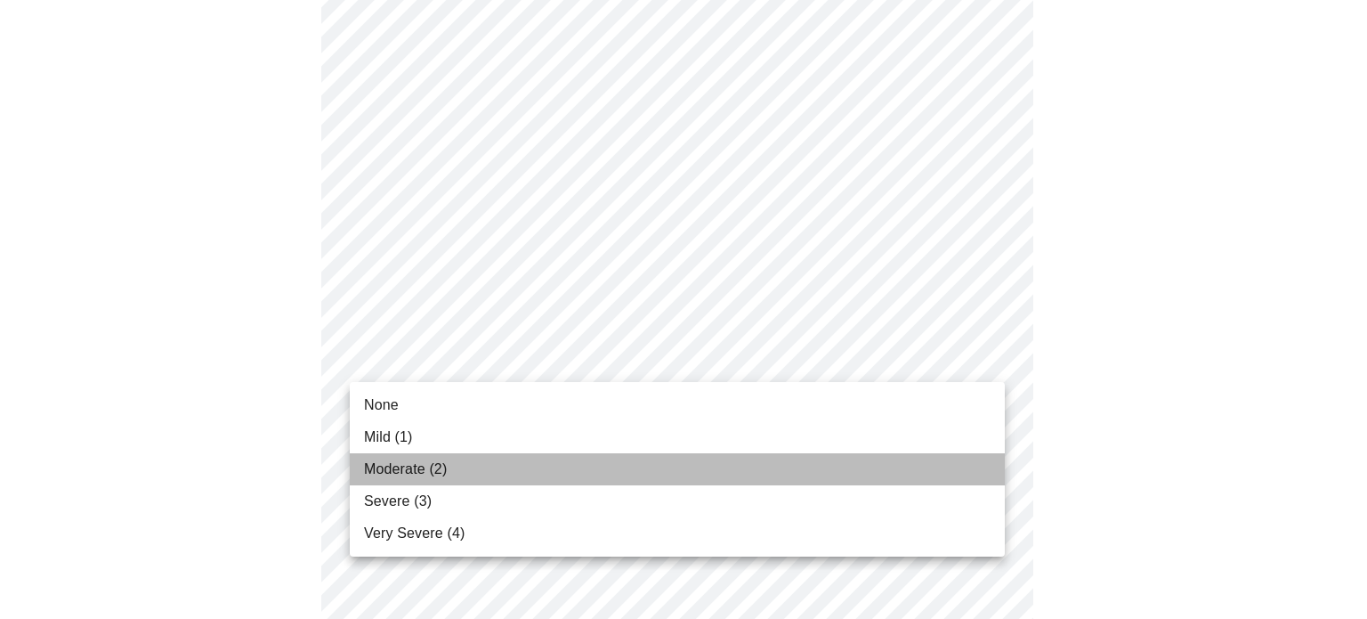
click at [629, 455] on li "Moderate (2)" at bounding box center [677, 469] width 655 height 32
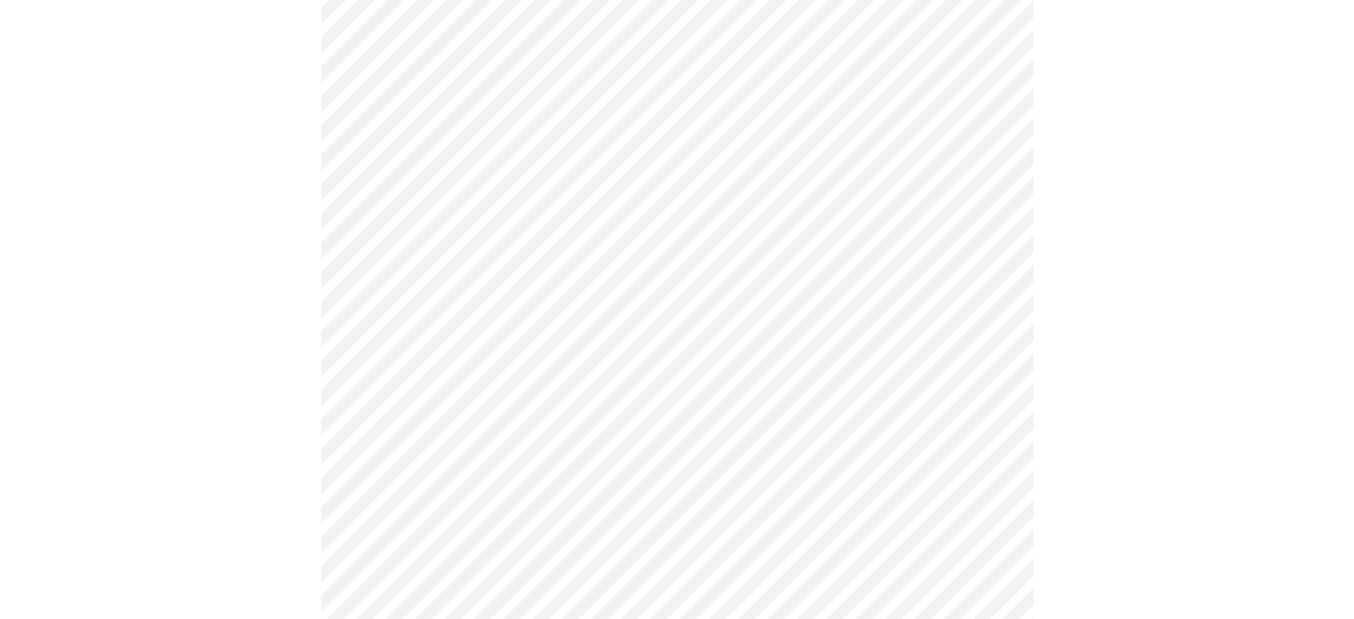
scroll to position [1335, 0]
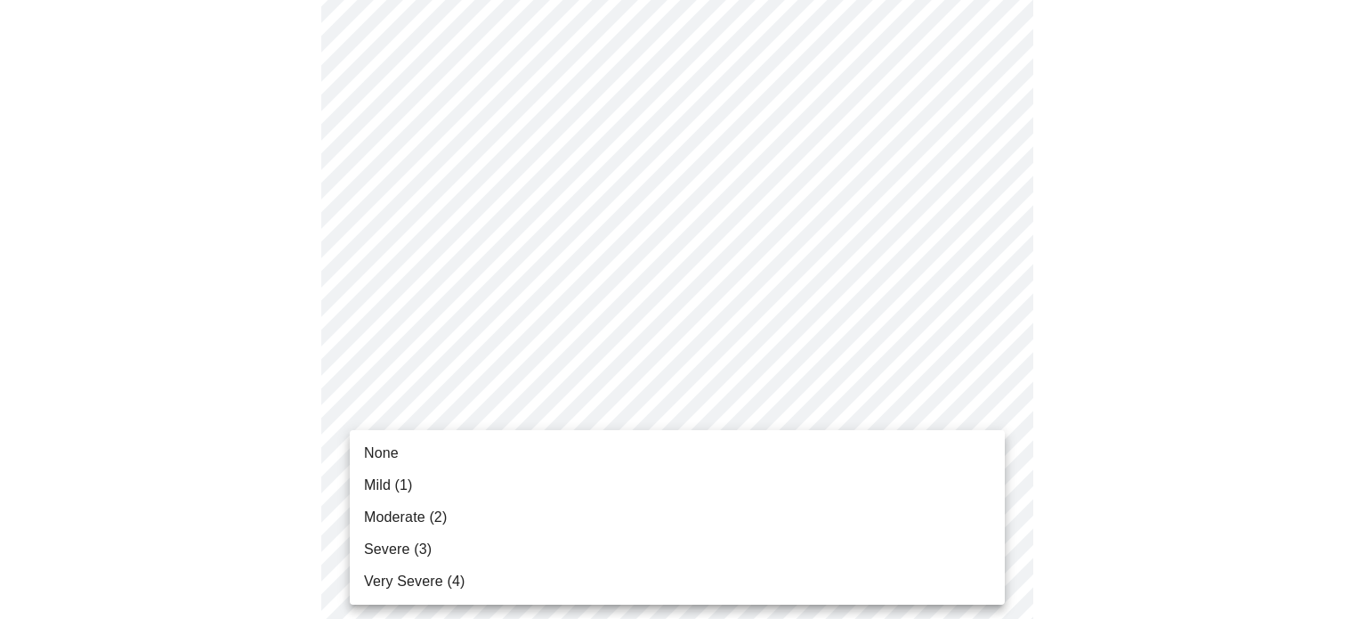
click at [641, 451] on li "None" at bounding box center [677, 453] width 655 height 32
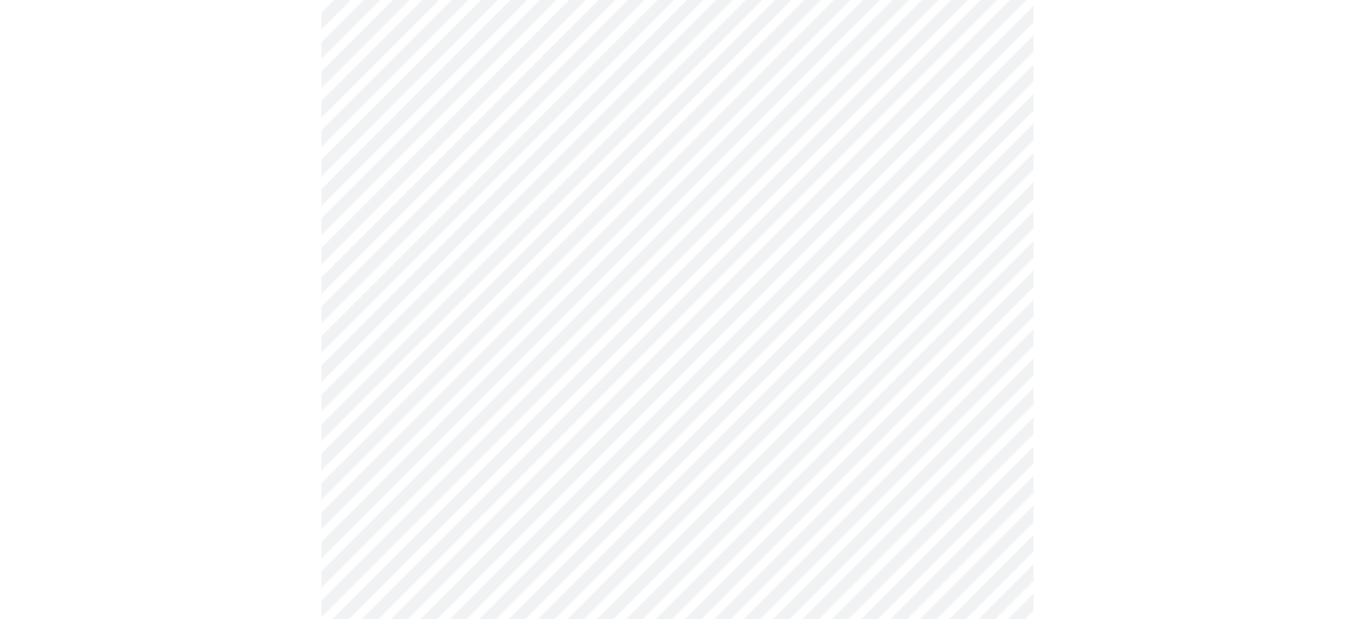
scroll to position [890, 0]
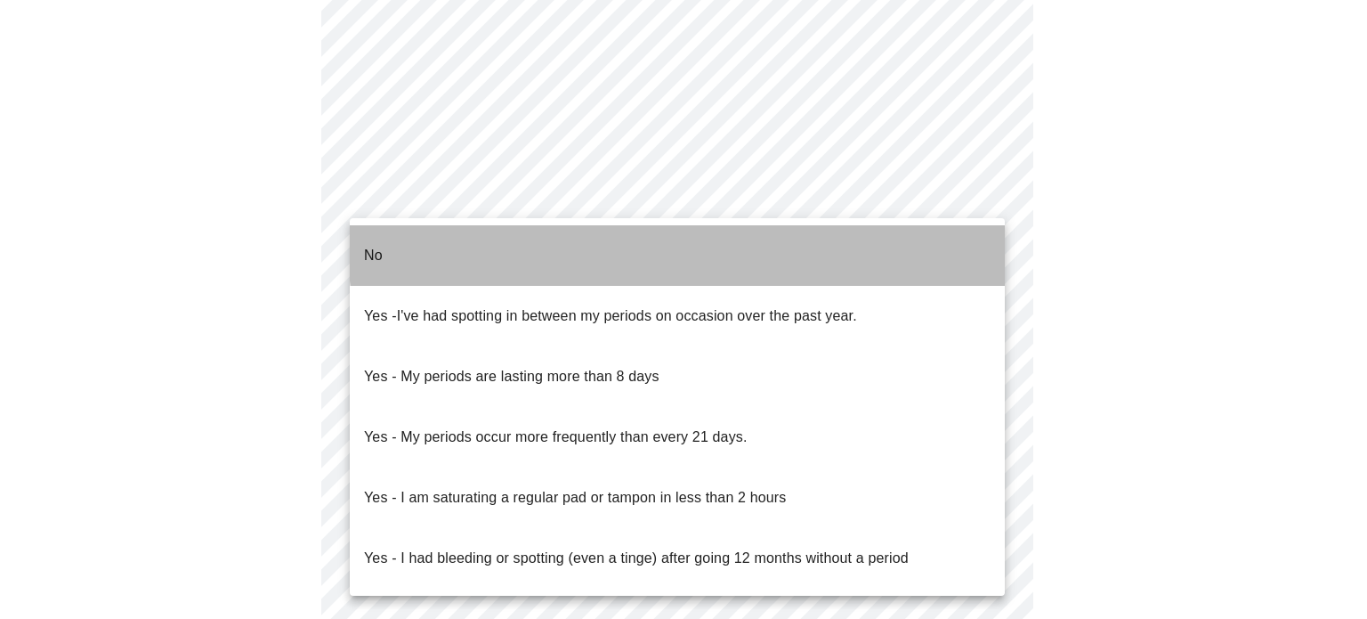
click at [845, 239] on li "No" at bounding box center [677, 255] width 655 height 61
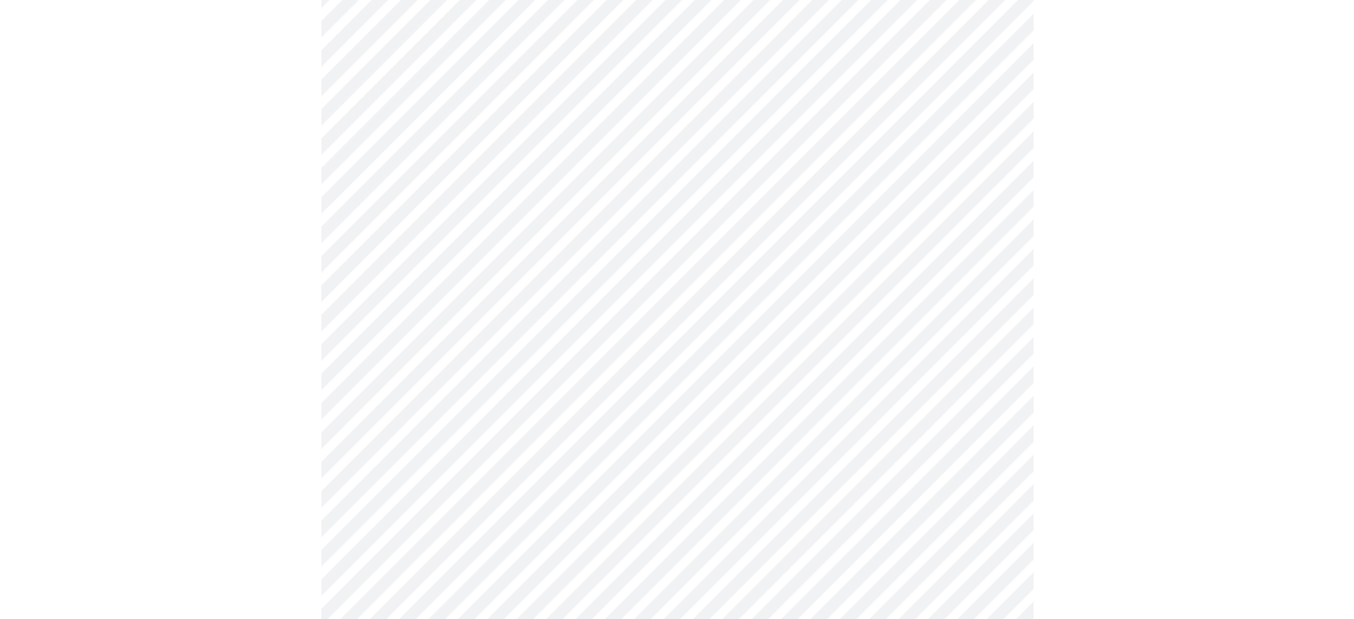
scroll to position [979, 0]
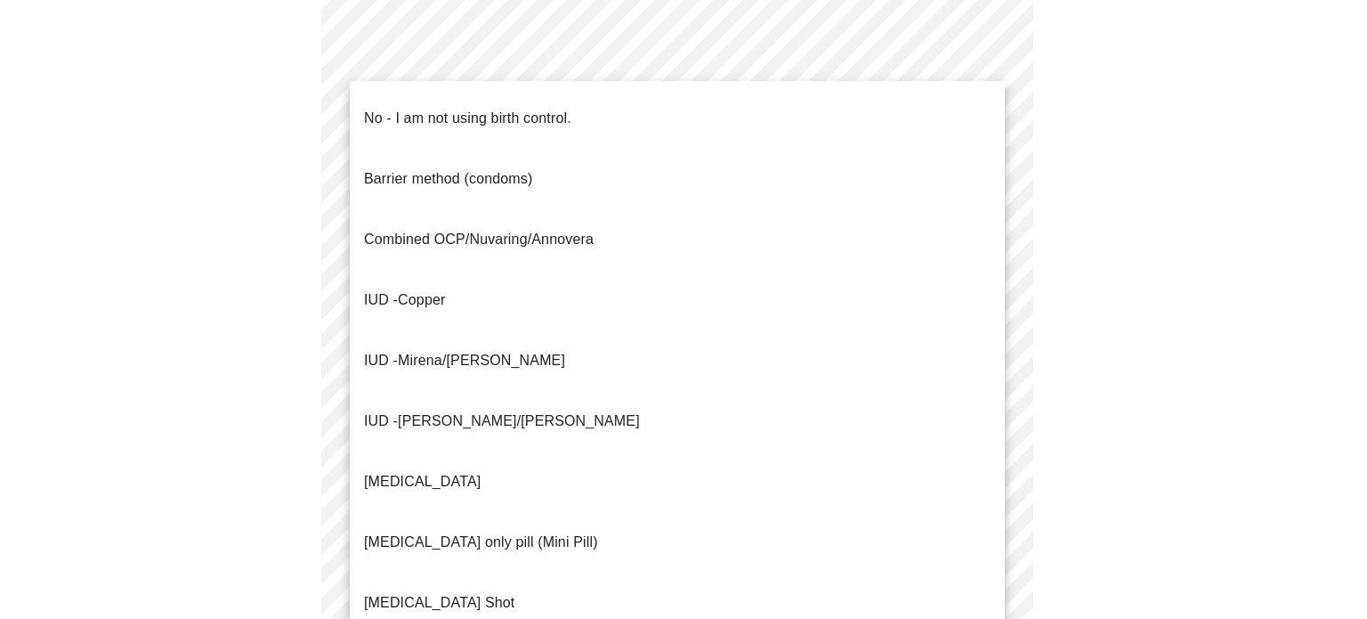
click at [783, 118] on li "No - I am not using birth control." at bounding box center [677, 118] width 655 height 61
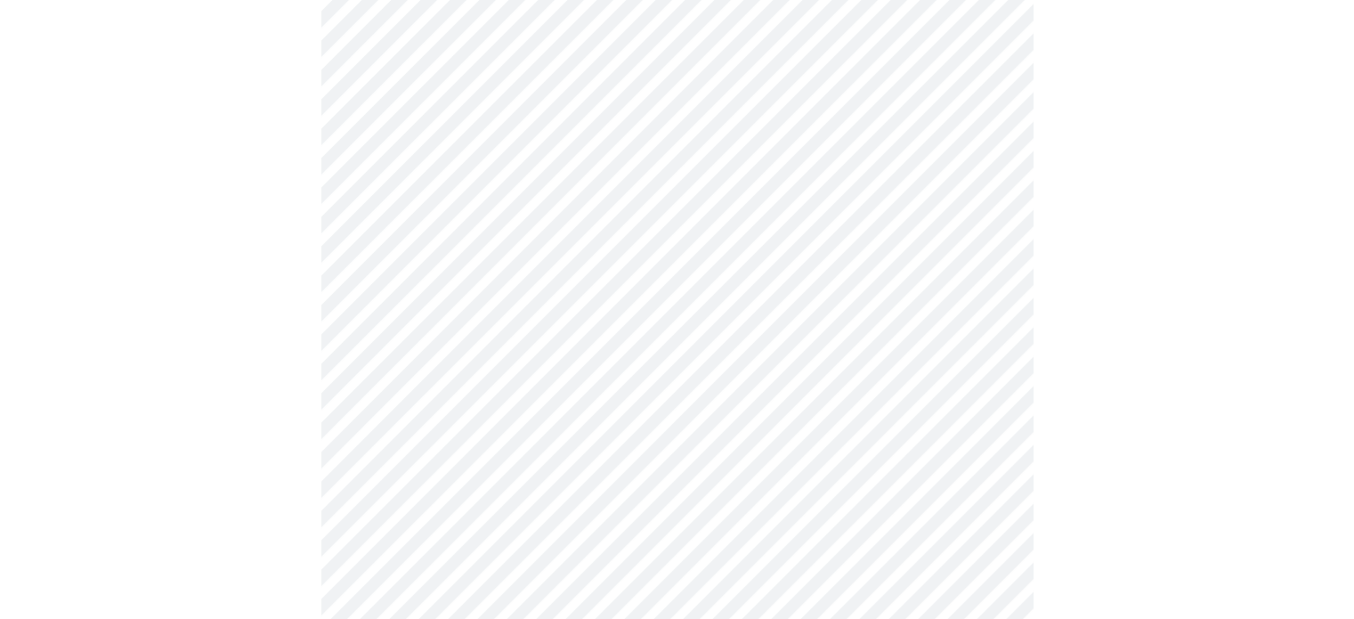
scroll to position [1068, 0]
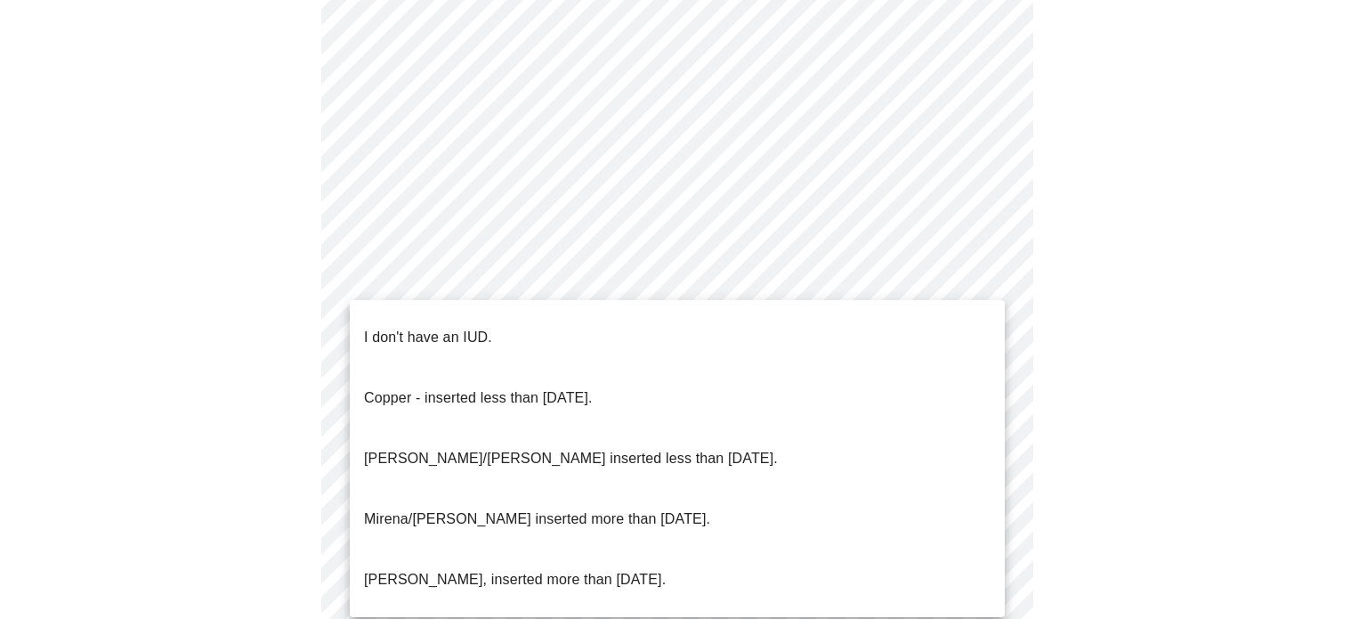
click at [755, 311] on li "I don't have an IUD." at bounding box center [677, 337] width 655 height 61
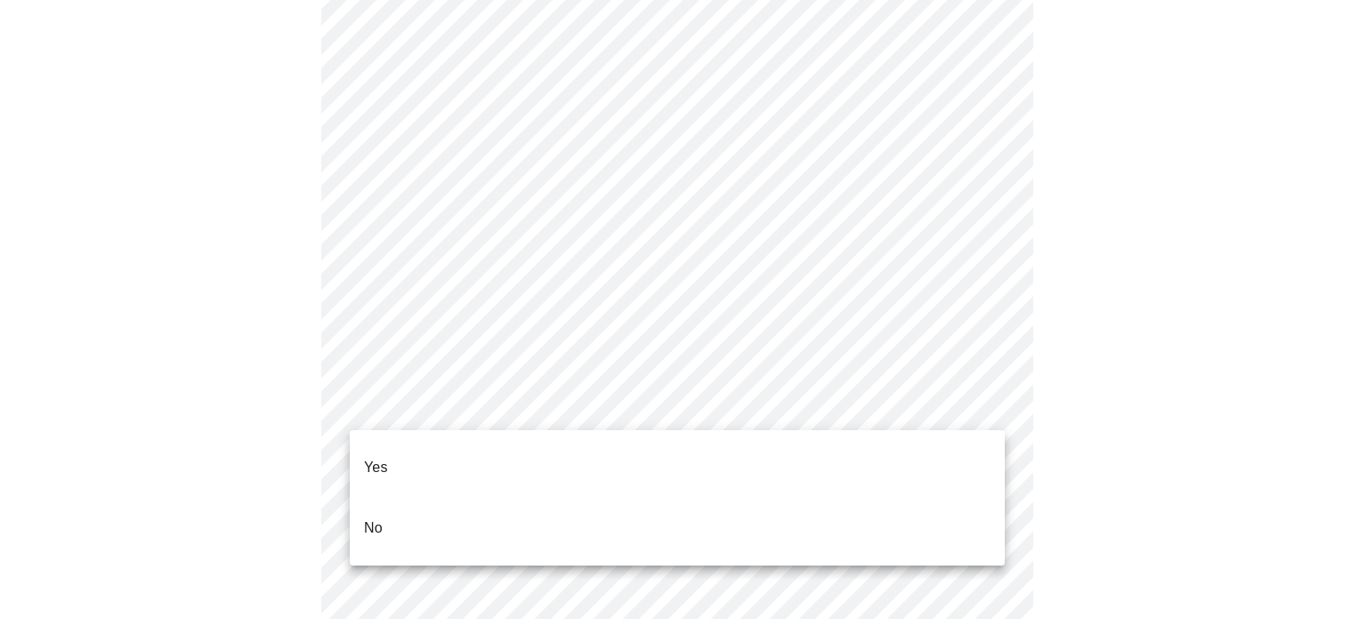
click at [666, 452] on li "Yes" at bounding box center [677, 467] width 655 height 61
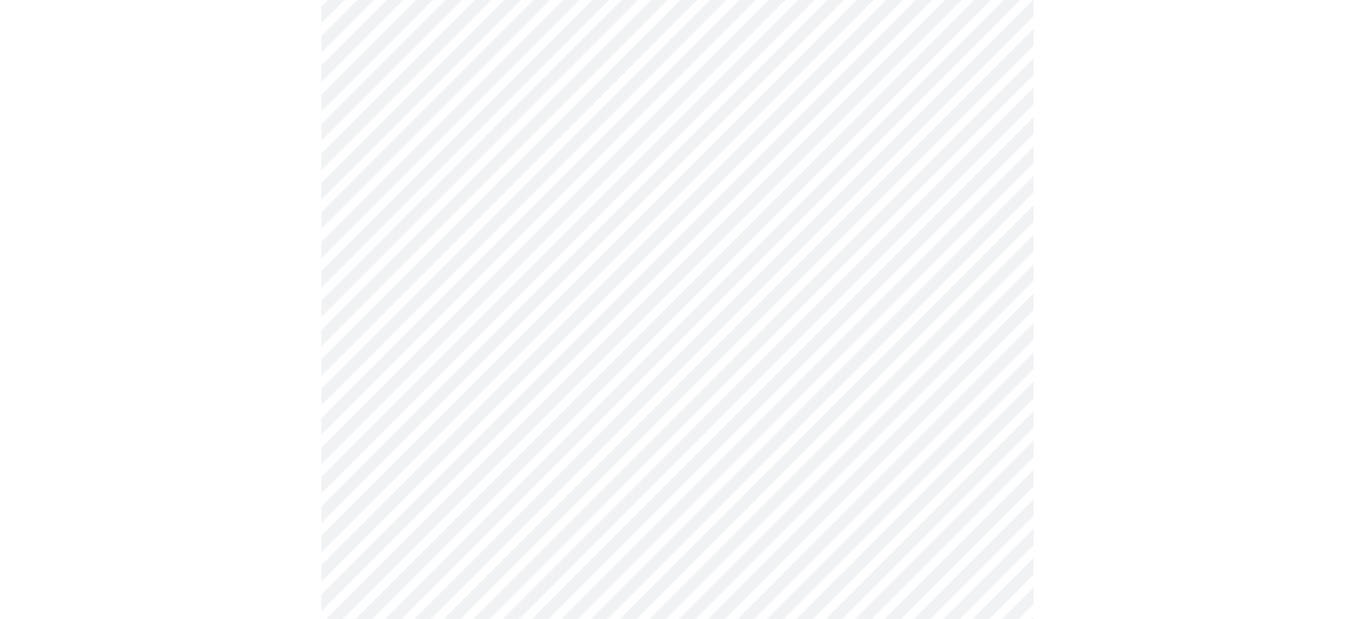
scroll to position [4718, 0]
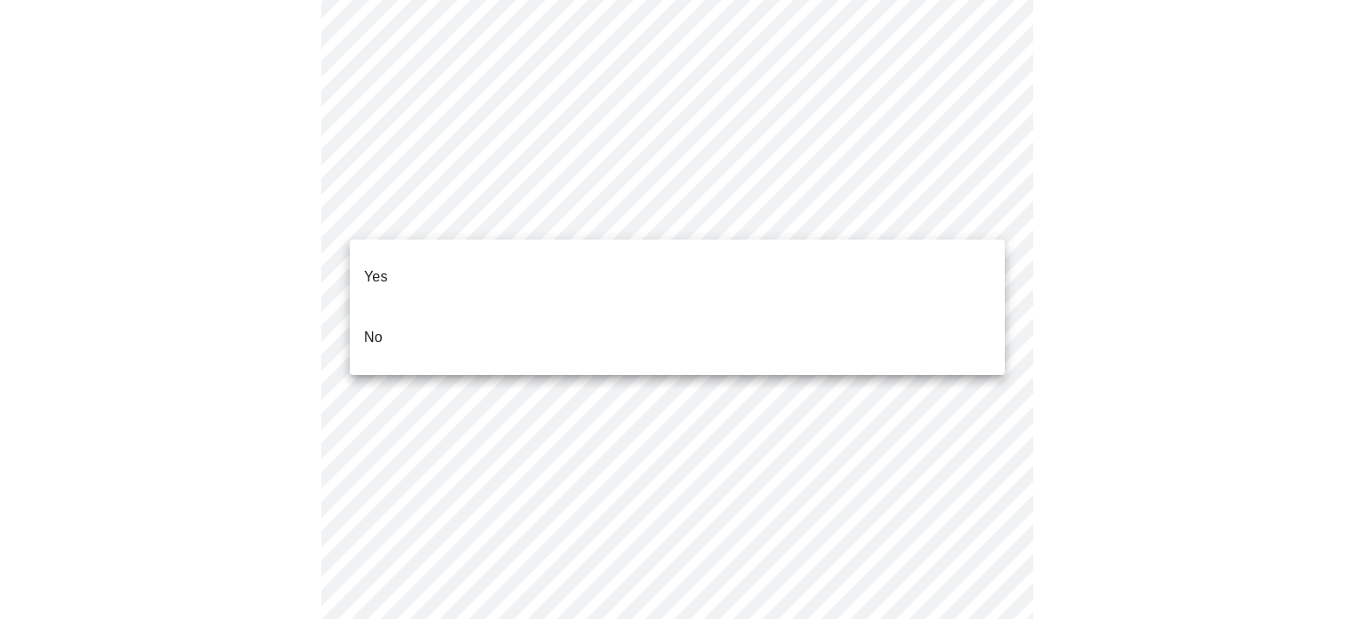
click at [669, 326] on li "No" at bounding box center [677, 337] width 655 height 61
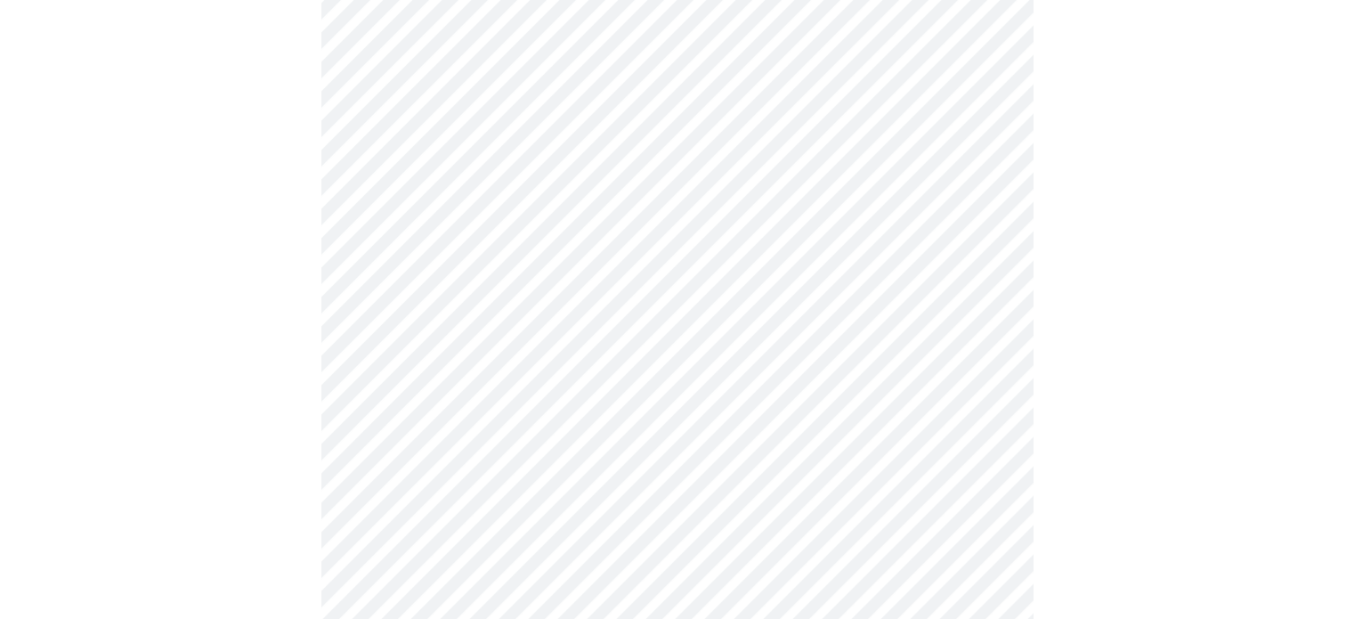
scroll to position [1079, 0]
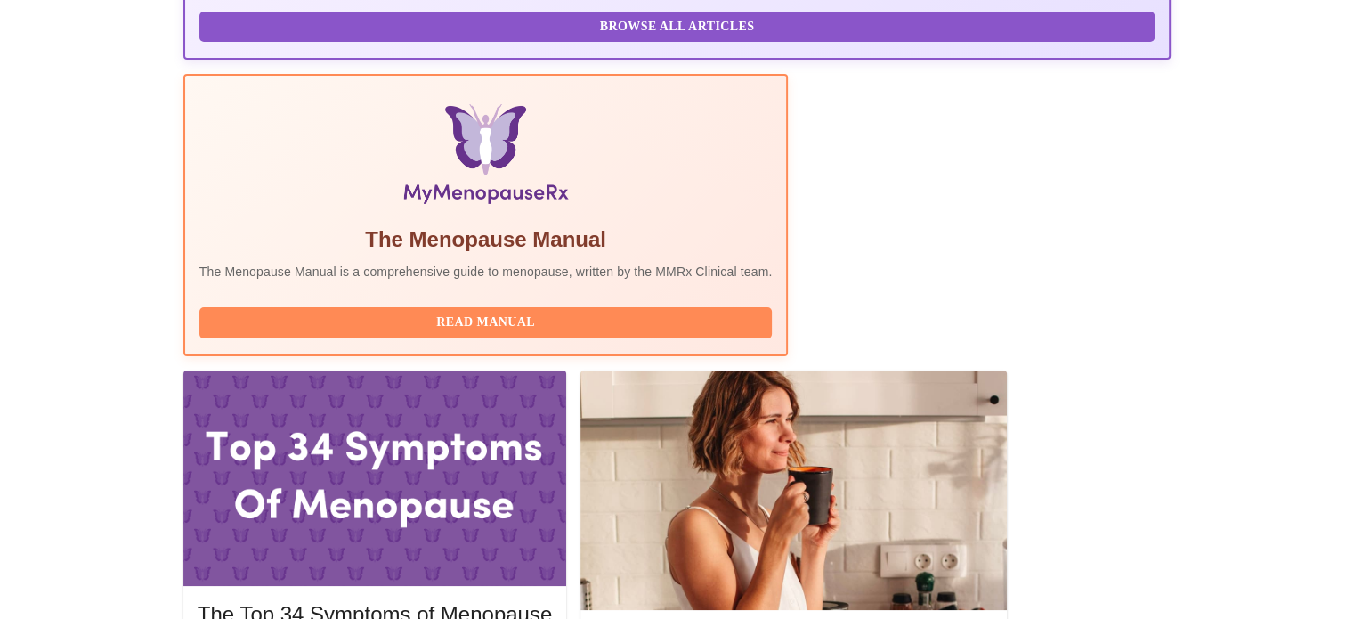
scroll to position [623, 0]
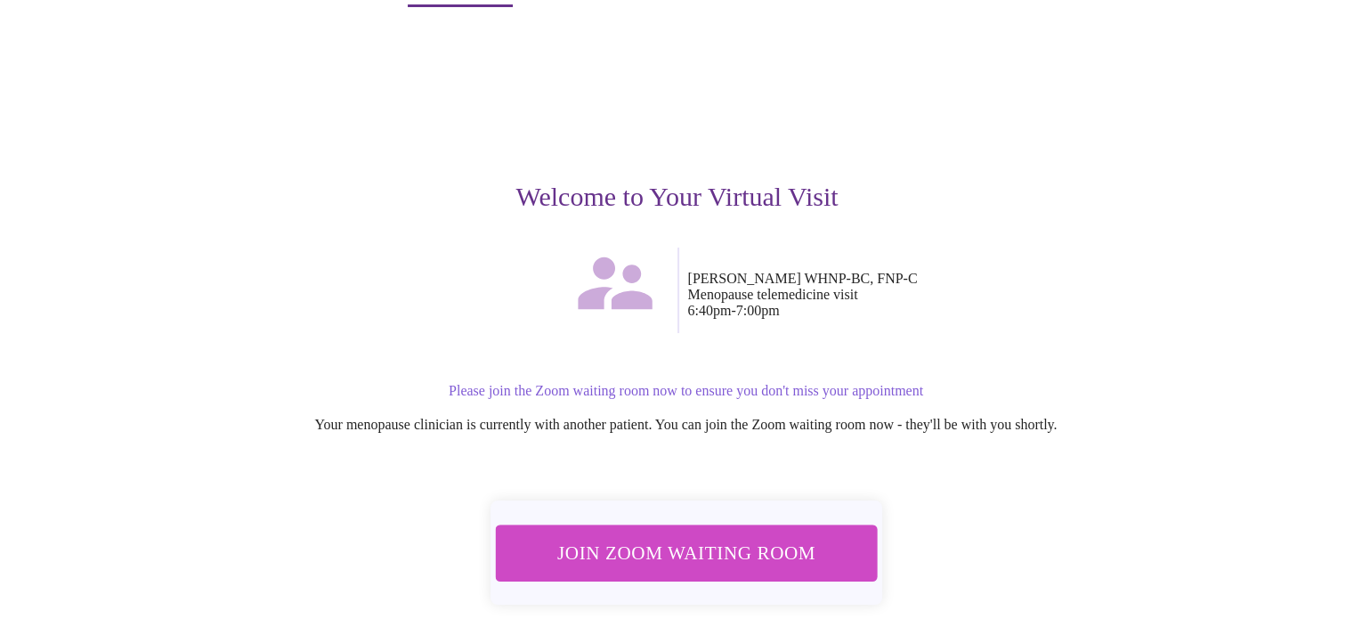
scroll to position [89, 0]
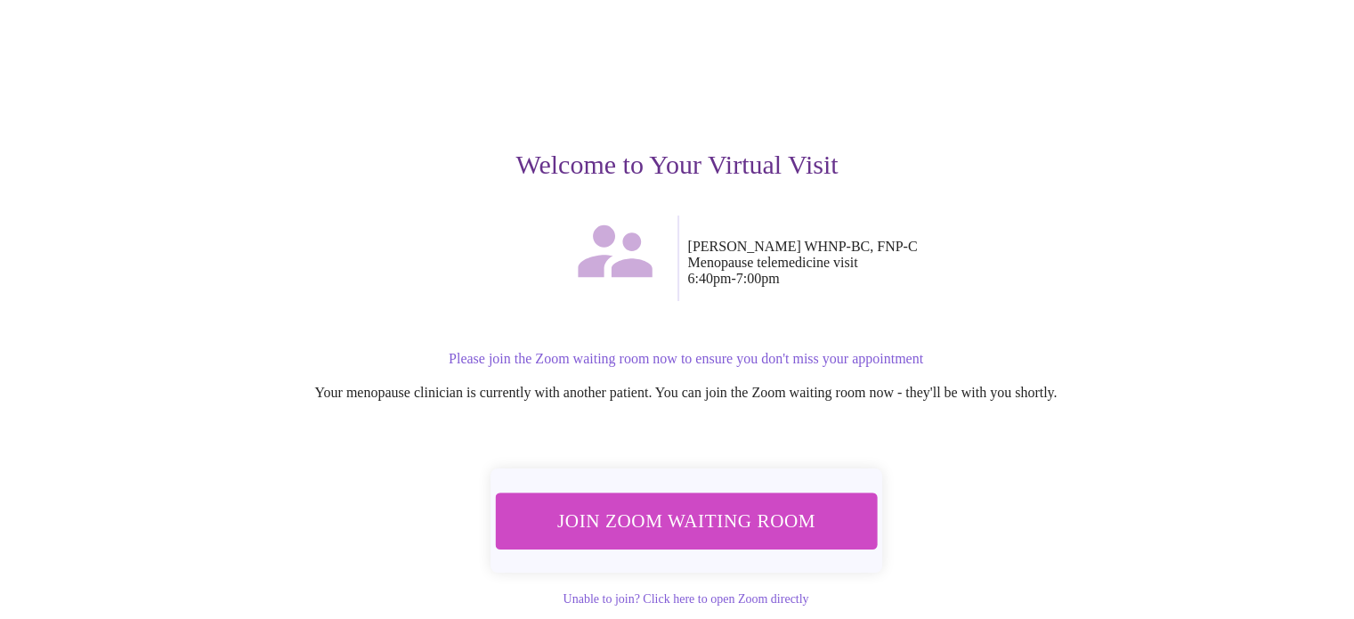
click at [699, 516] on span "Join Zoom Waiting Room" at bounding box center [685, 520] width 335 height 33
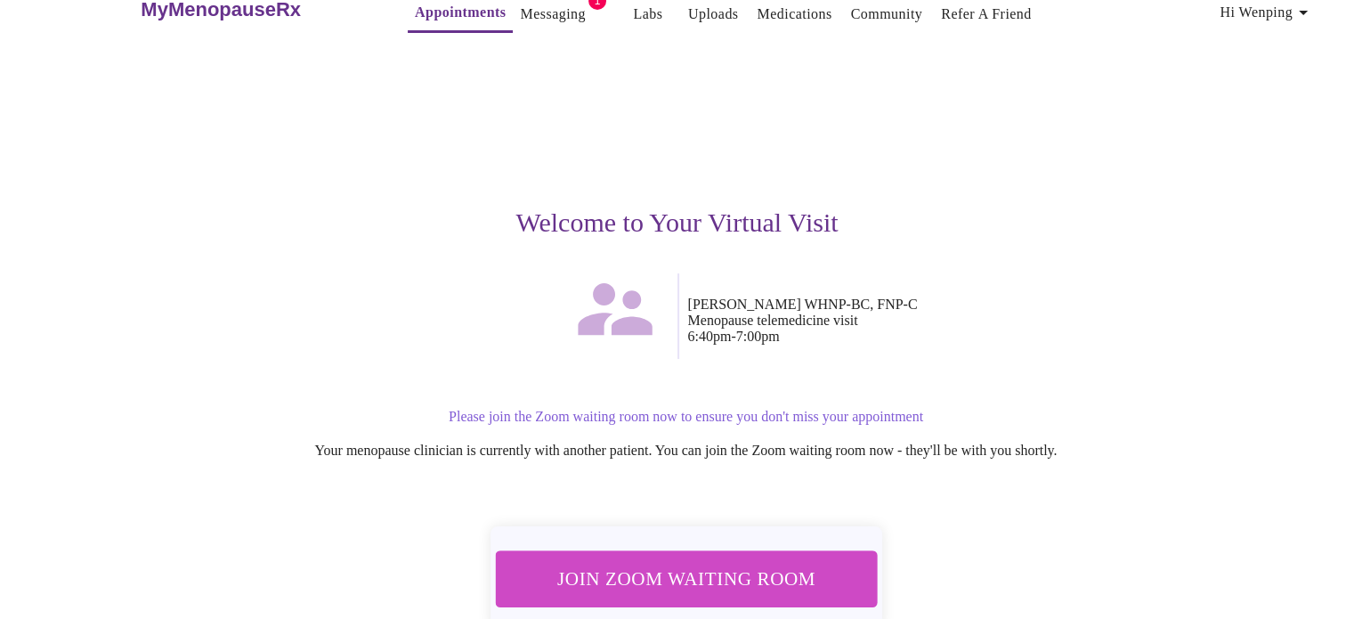
scroll to position [0, 0]
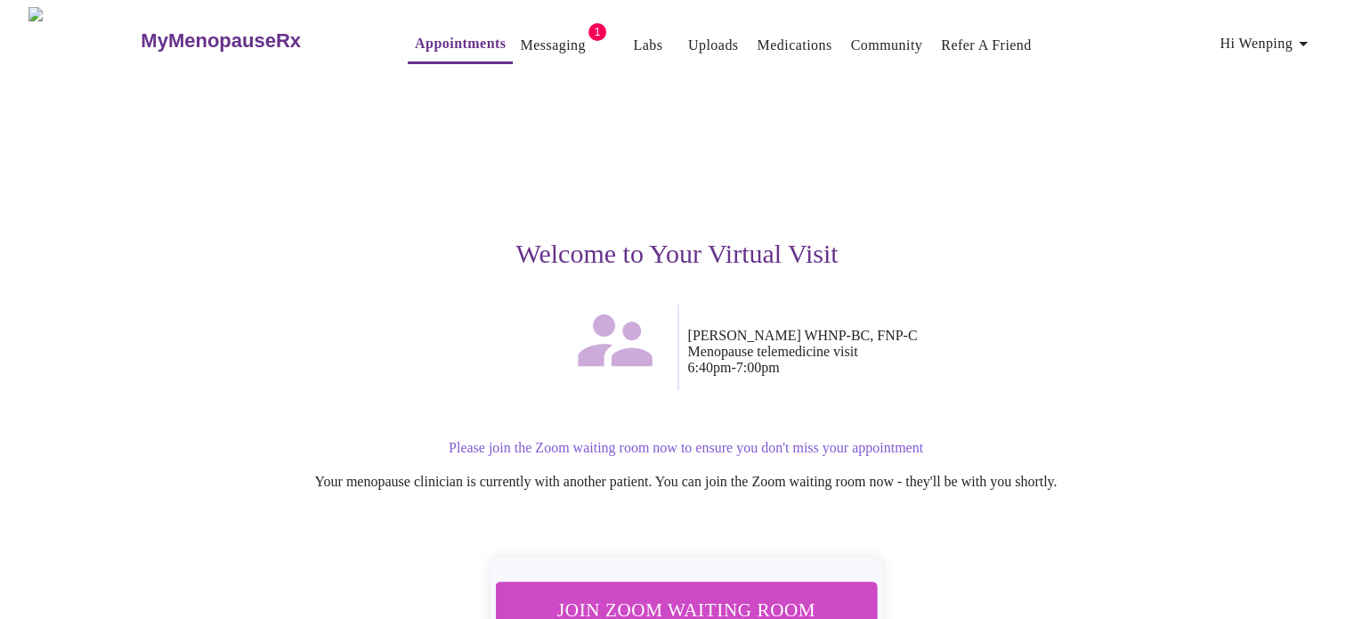
click at [520, 35] on link "Messaging" at bounding box center [552, 45] width 65 height 25
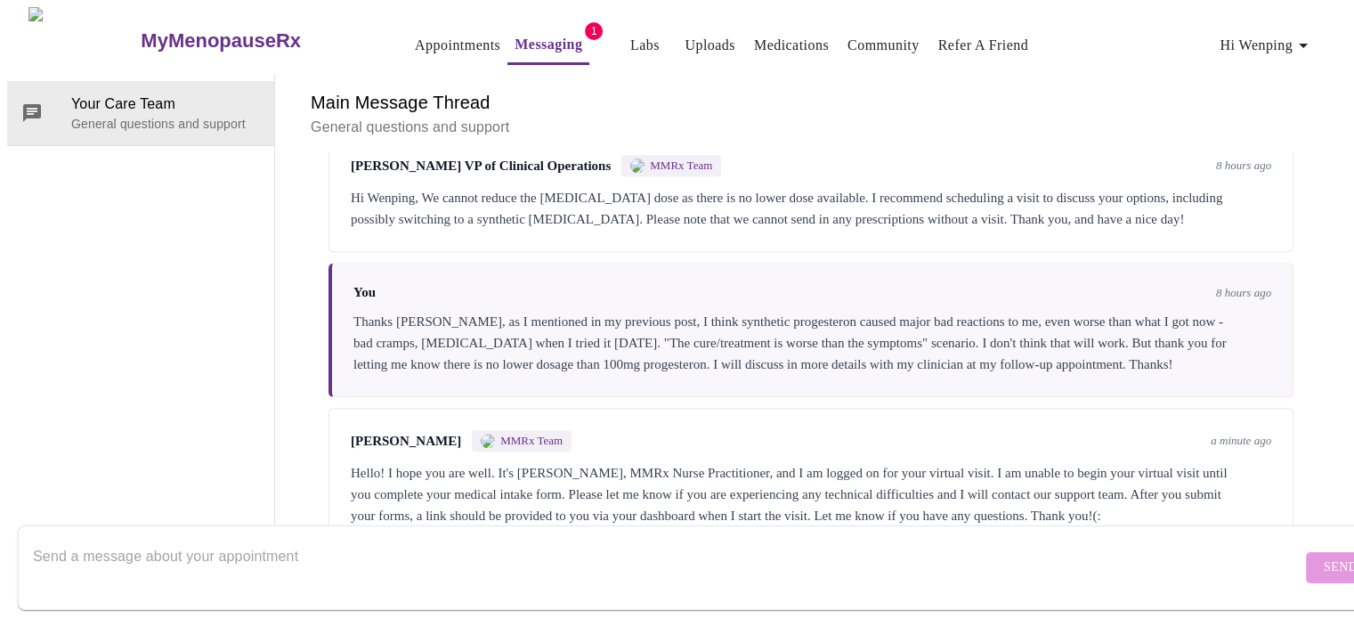
scroll to position [2012, 0]
click at [408, 547] on textarea "Send a message about your appointment" at bounding box center [667, 567] width 1268 height 57
type textarea "I just finished the forms and submitted."
click at [1324, 556] on span "Send" at bounding box center [1341, 567] width 34 height 22
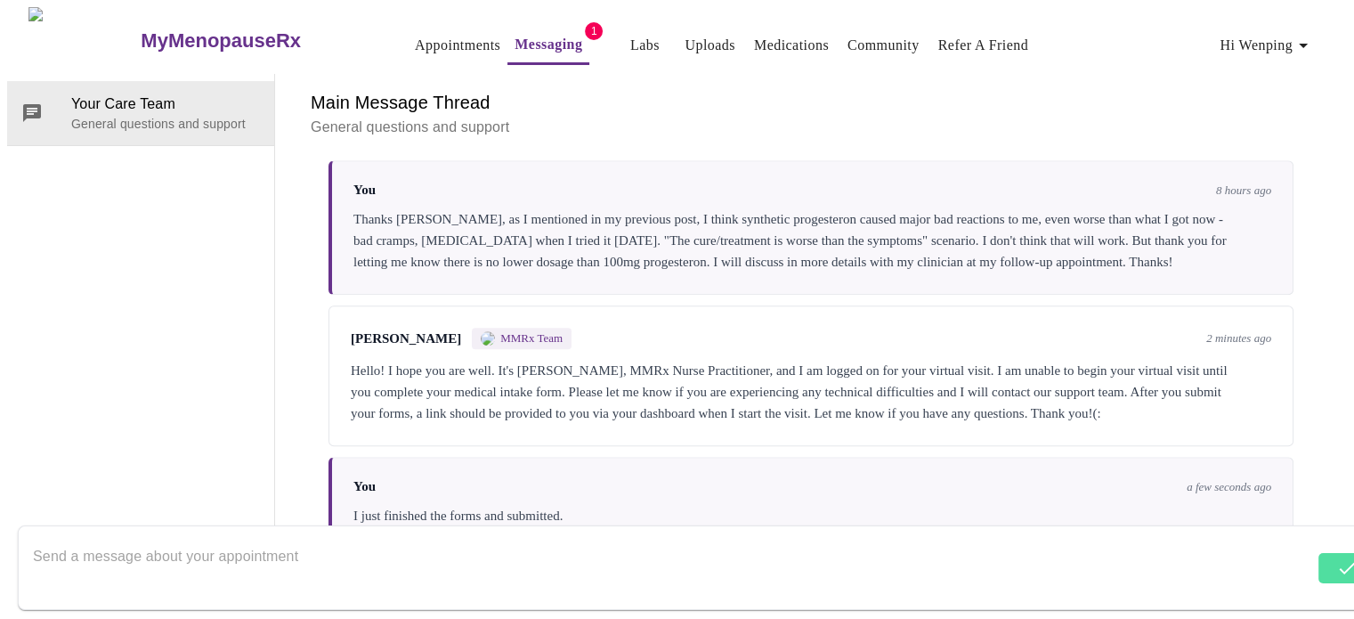
scroll to position [2119, 0]
click at [307, 560] on textarea "Send a message about your appointment" at bounding box center [667, 567] width 1268 height 57
type textarea "I"
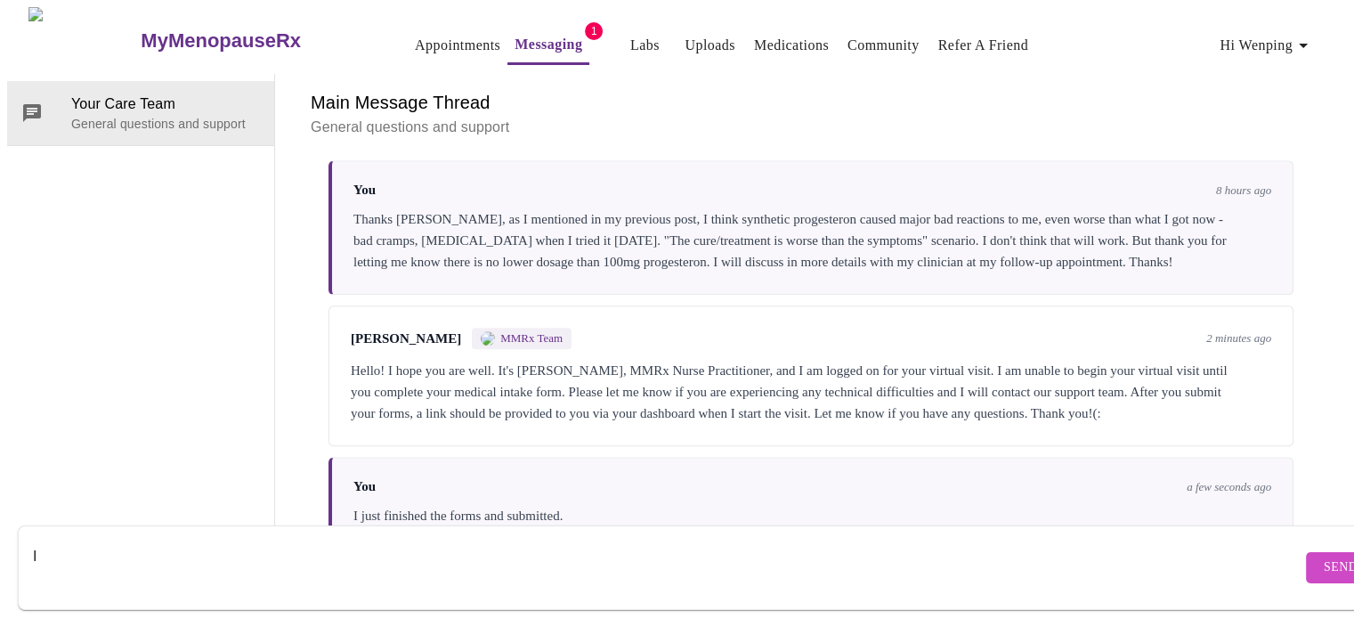
type textarea "I"
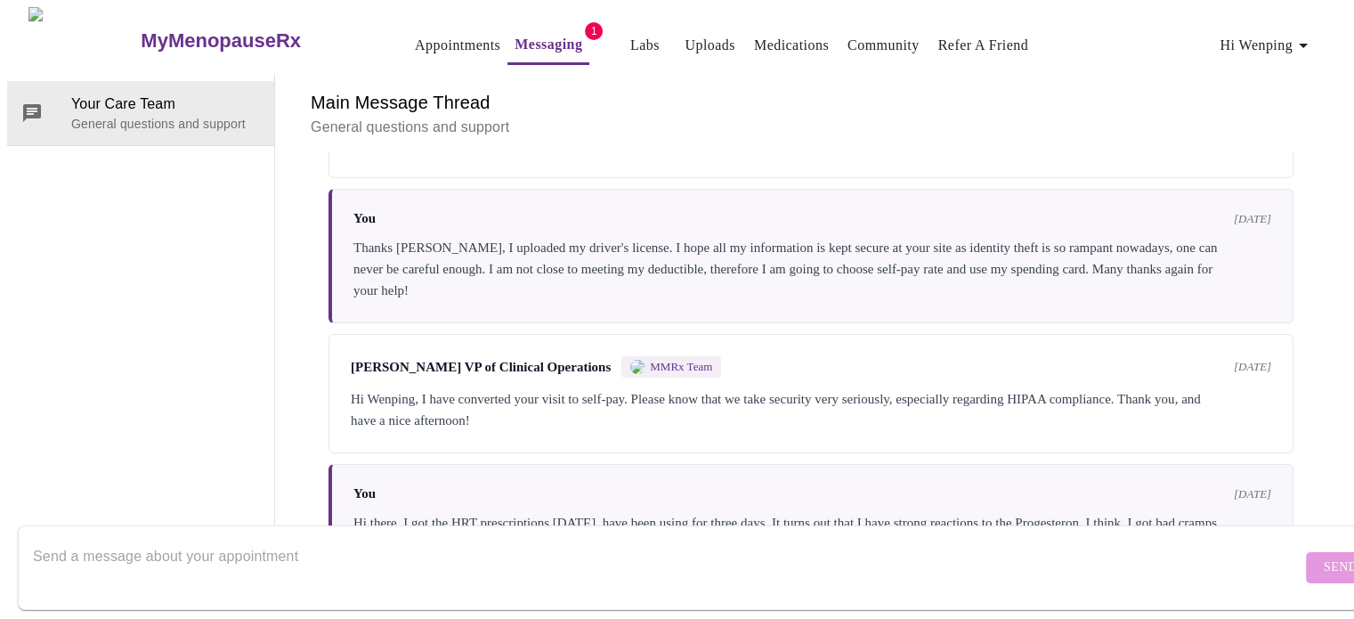
scroll to position [0, 0]
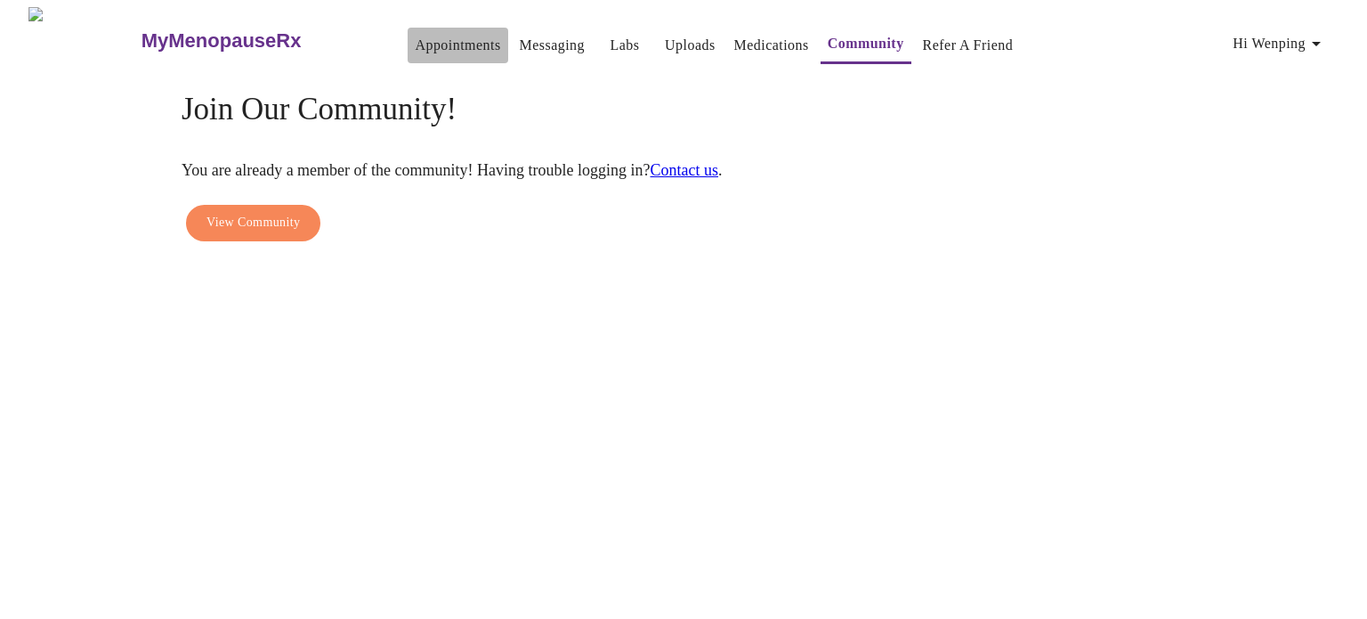
click at [415, 33] on link "Appointments" at bounding box center [457, 45] width 85 height 25
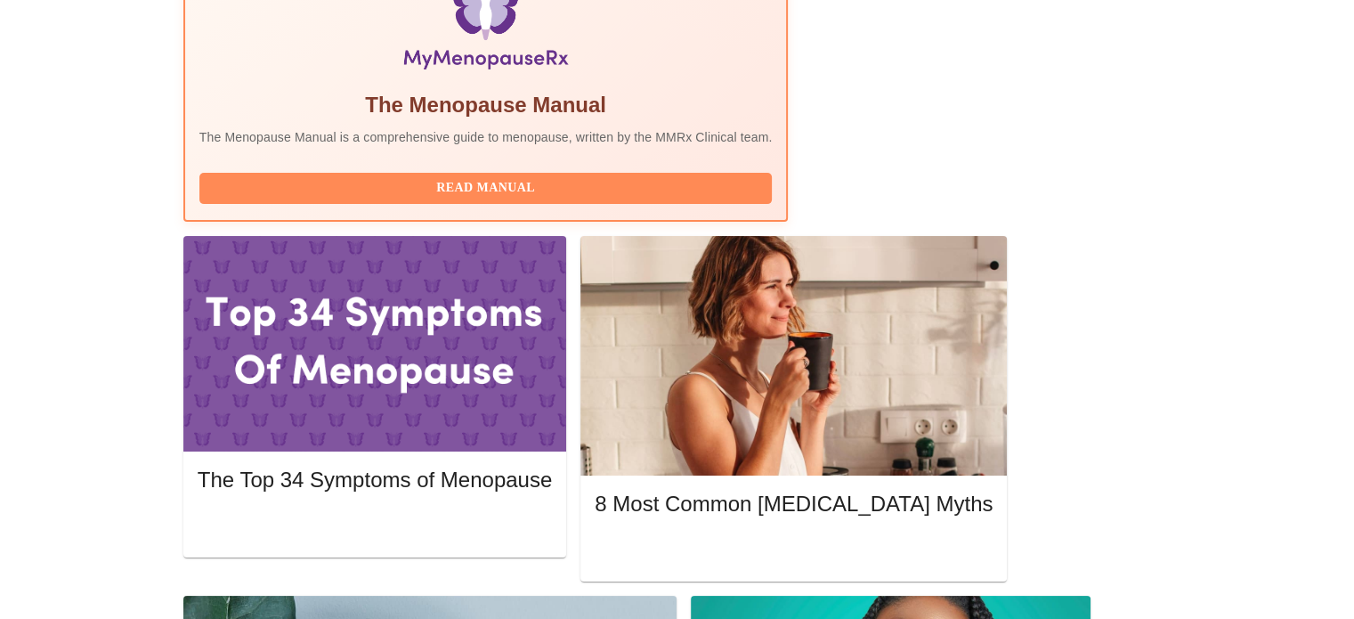
scroll to position [541, 0]
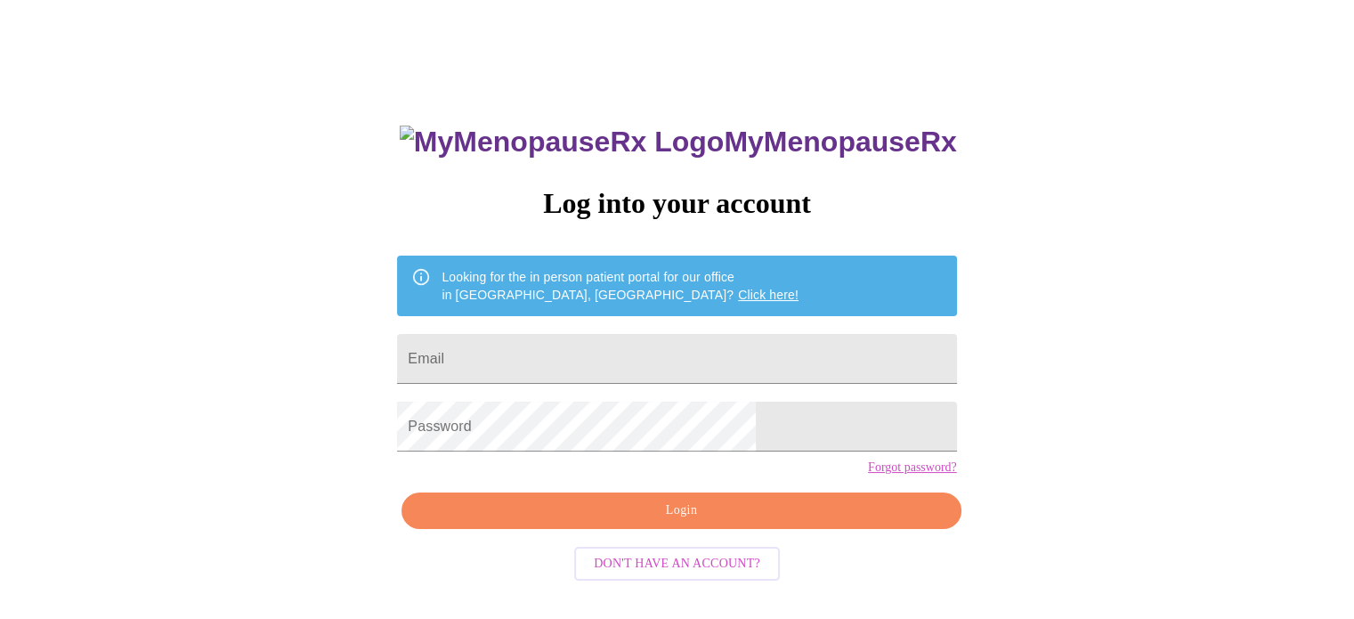
scroll to position [34, 0]
click at [563, 347] on input "Email" at bounding box center [676, 359] width 559 height 50
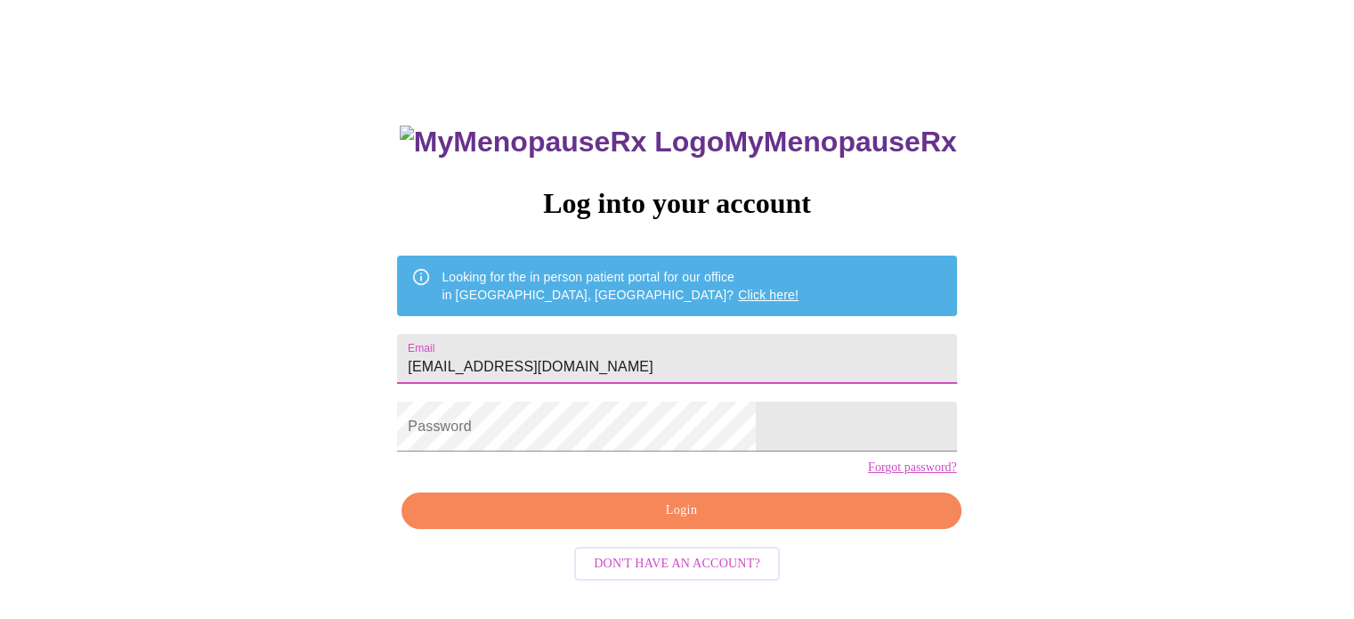
type input "[EMAIL_ADDRESS][DOMAIN_NAME]"
click at [119, 159] on div "MyMenopauseRx Log into your account Looking for the in person patient portal fo…" at bounding box center [677, 344] width 1340 height 742
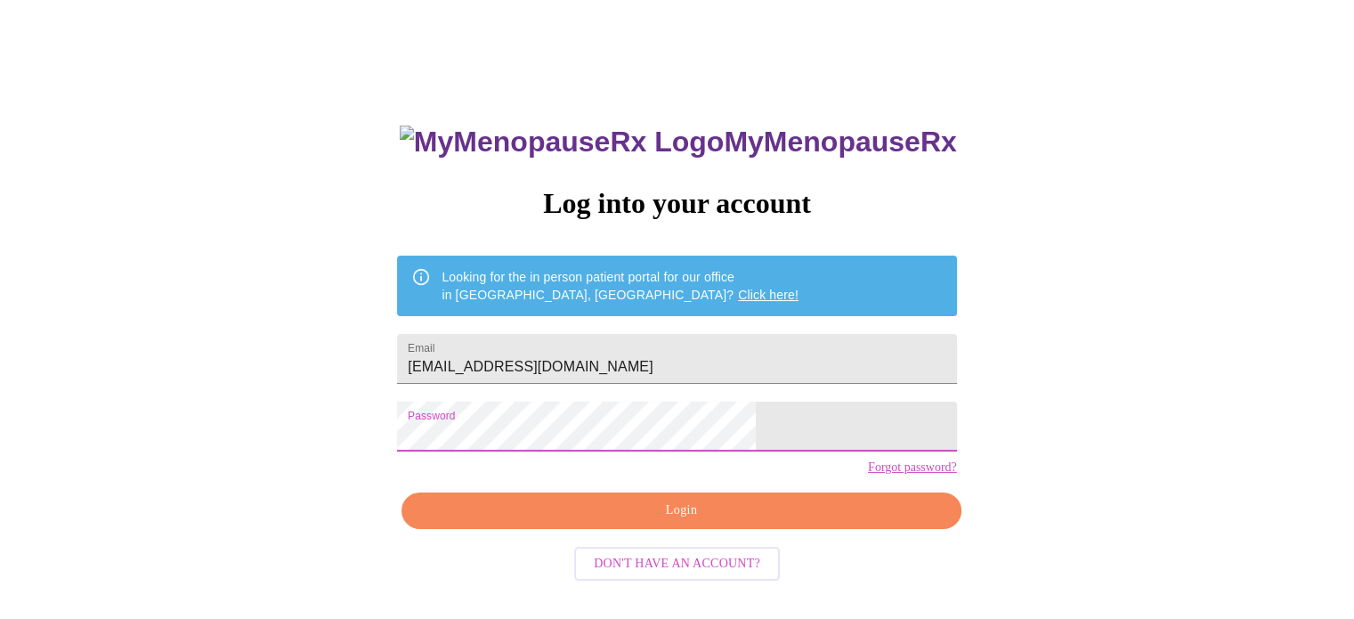
click at [630, 522] on span "Login" at bounding box center [681, 510] width 518 height 22
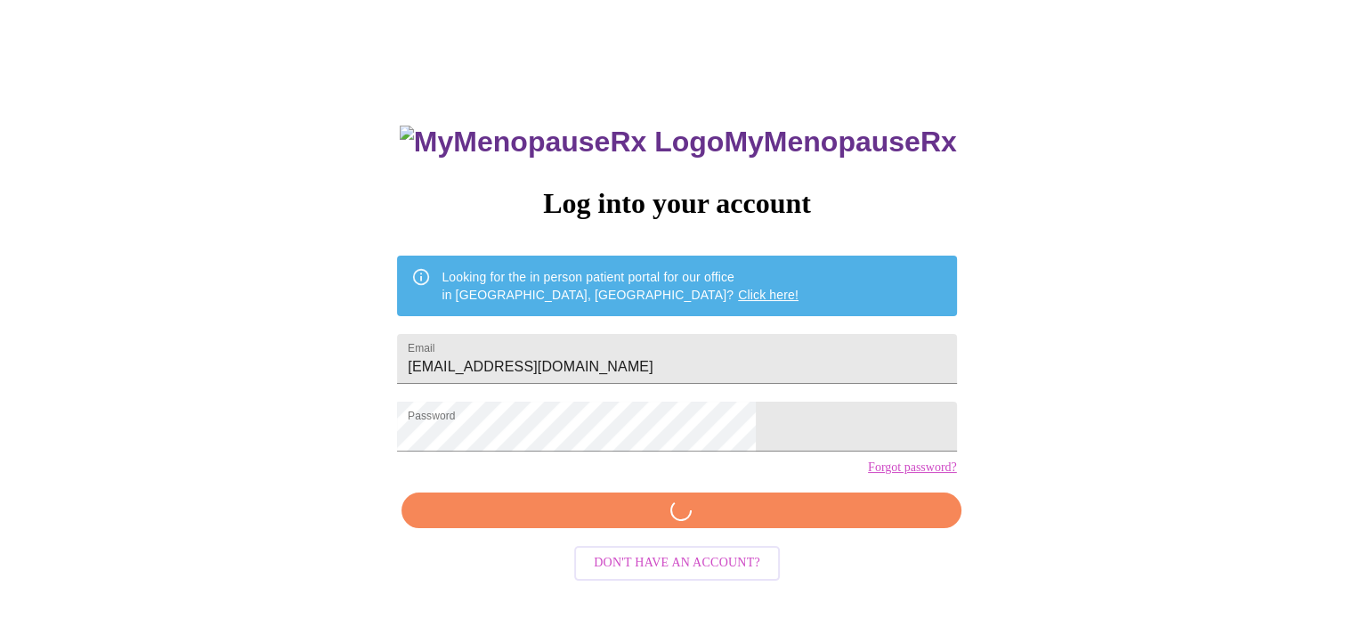
scroll to position [33, 0]
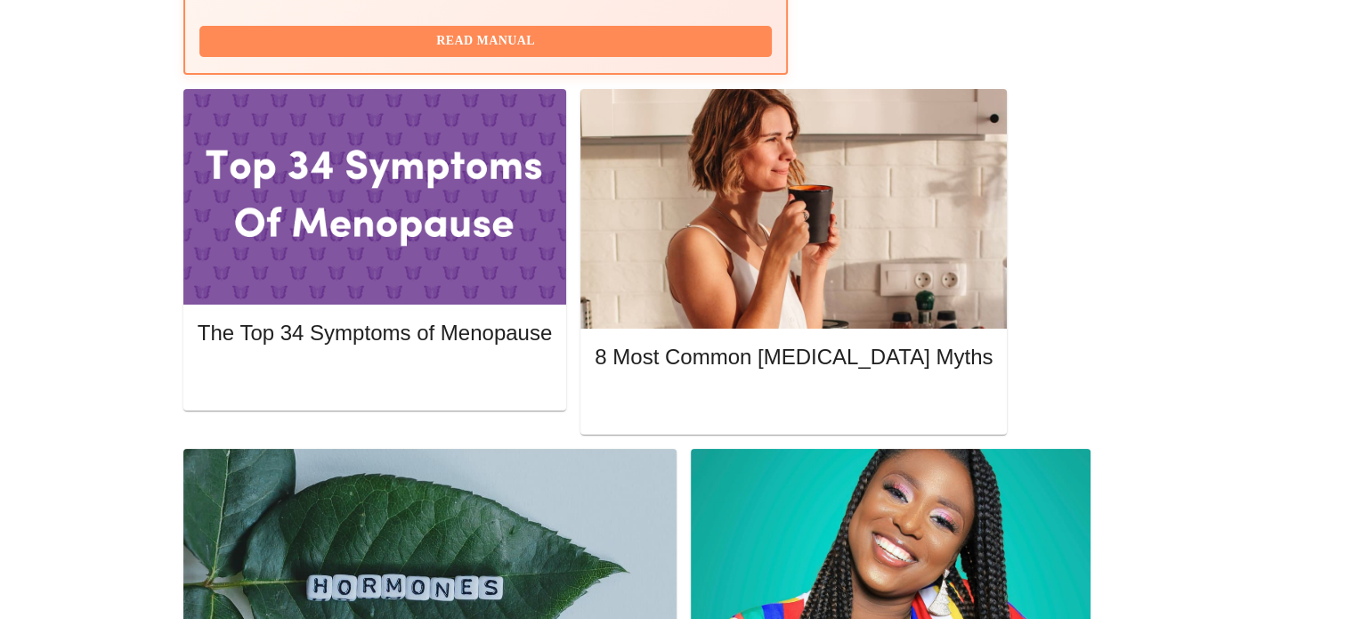
scroll to position [808, 0]
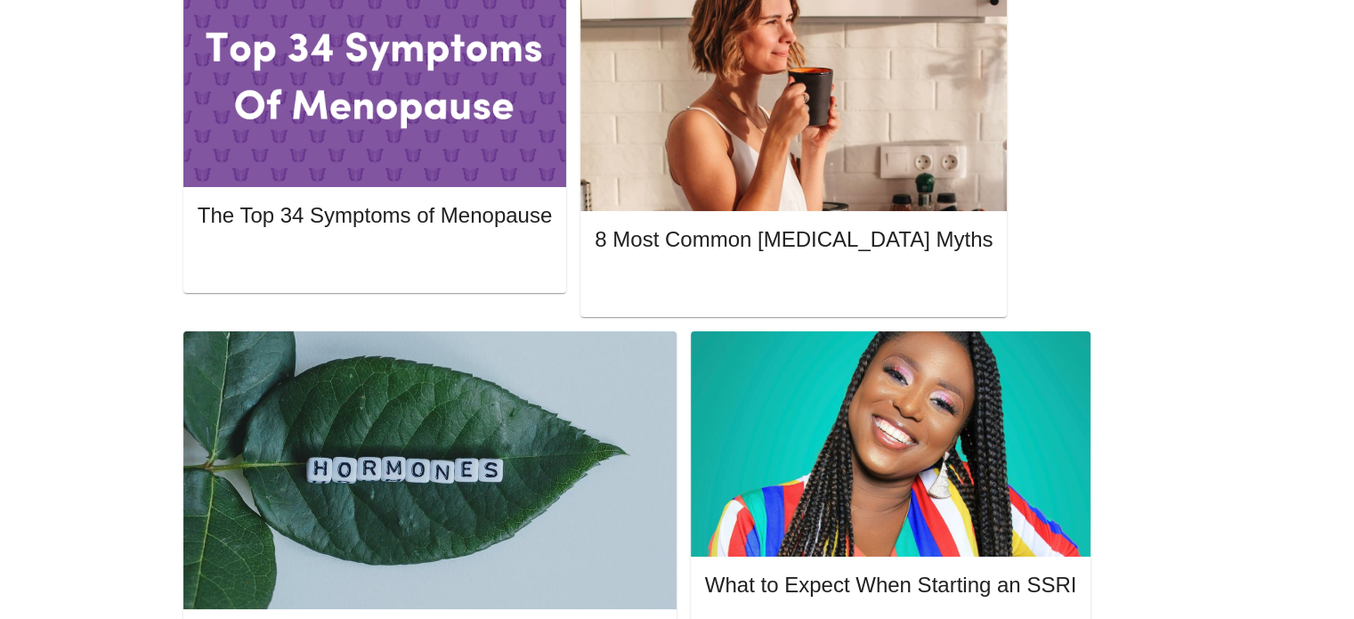
scroll to position [968, 0]
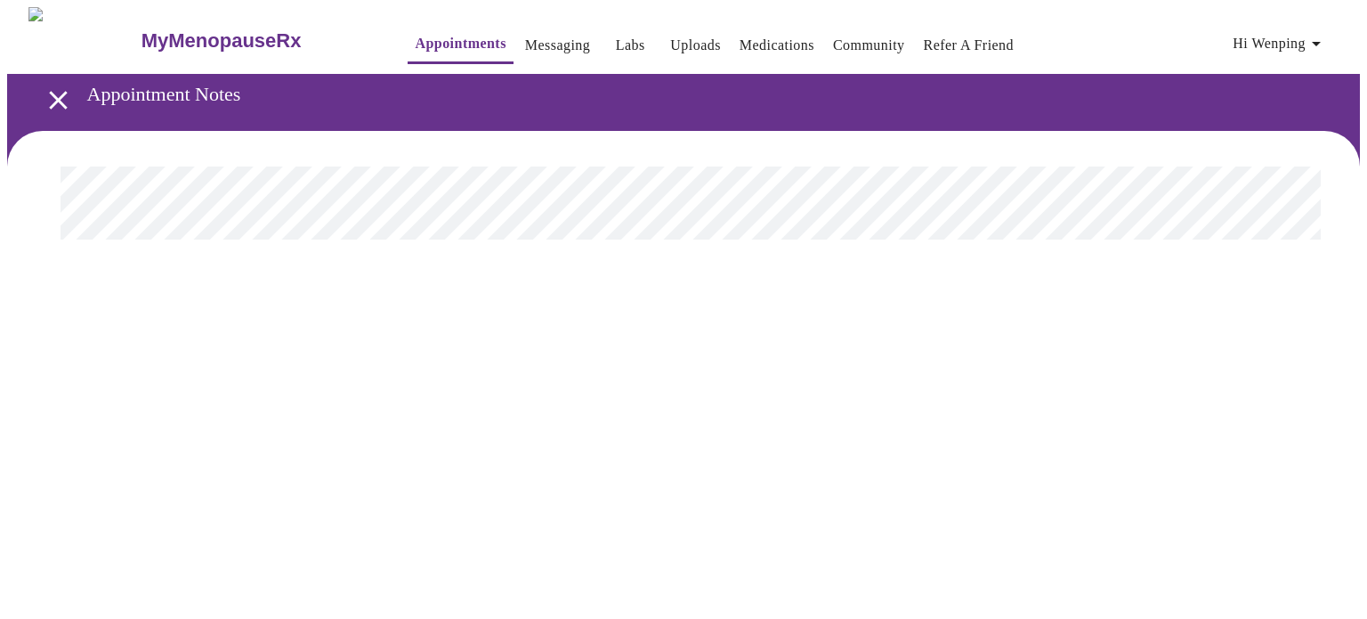
click at [35, 91] on button "open drawer" at bounding box center [58, 100] width 53 height 53
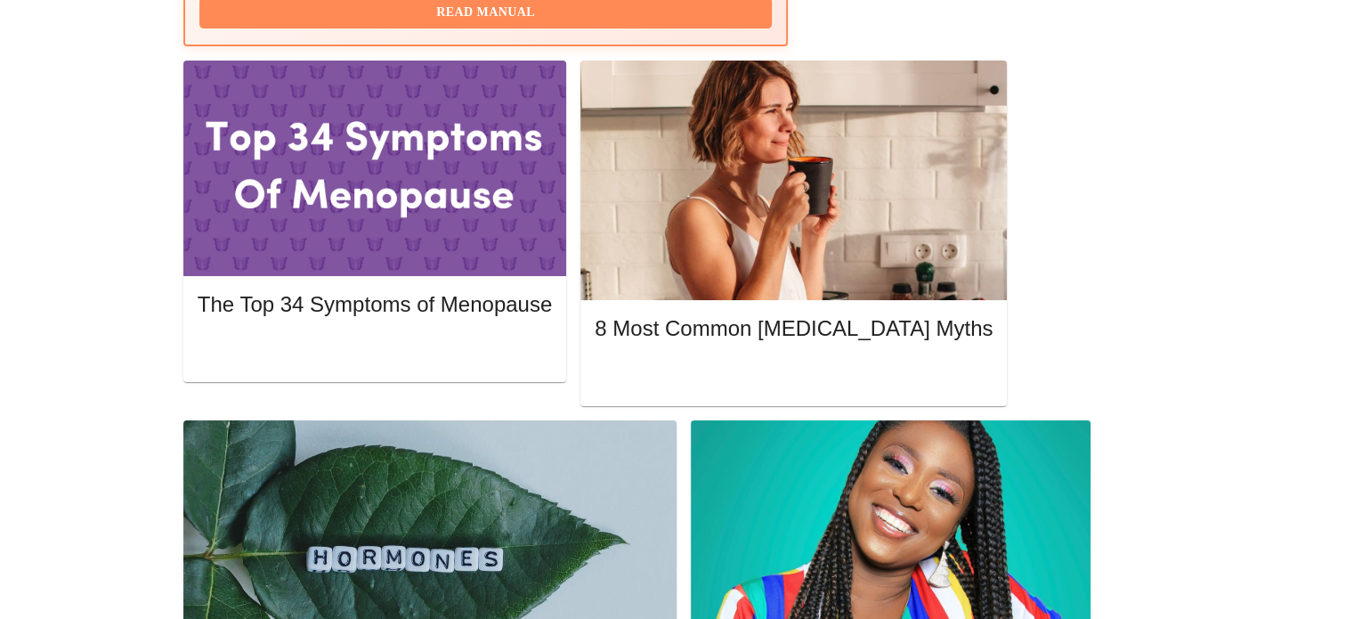
scroll to position [808, 0]
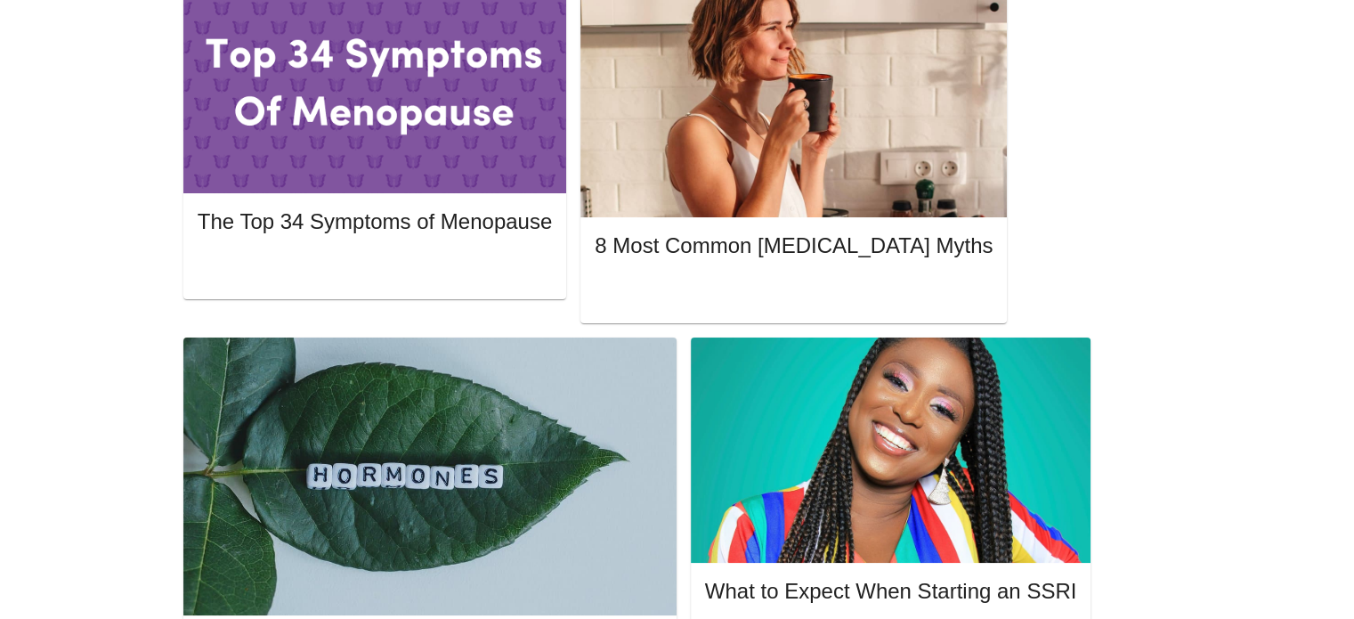
scroll to position [968, 0]
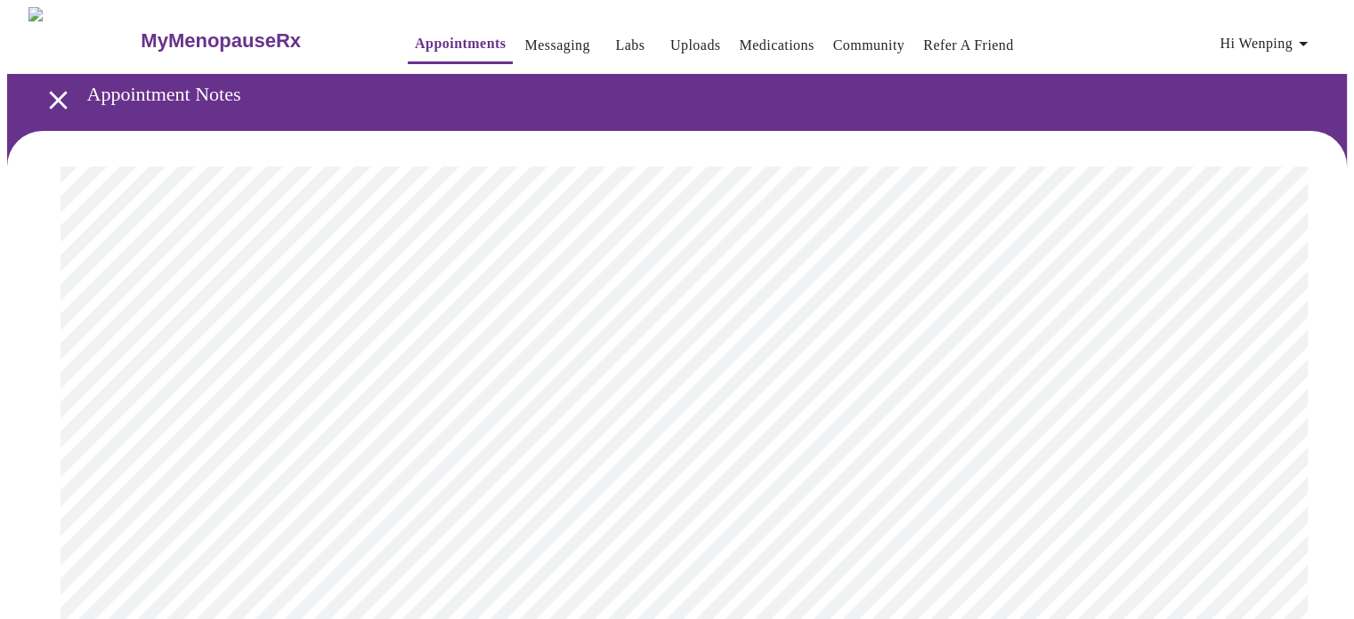
click at [49, 98] on icon "open drawer" at bounding box center [58, 100] width 31 height 31
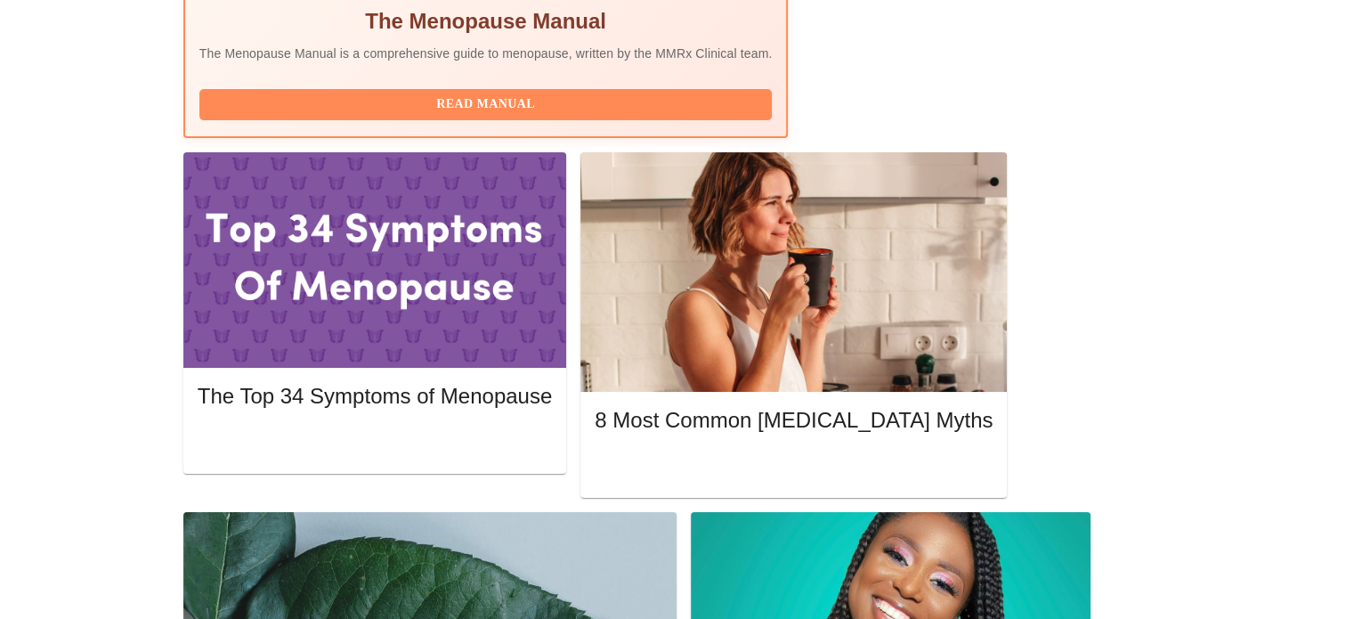
scroll to position [808, 0]
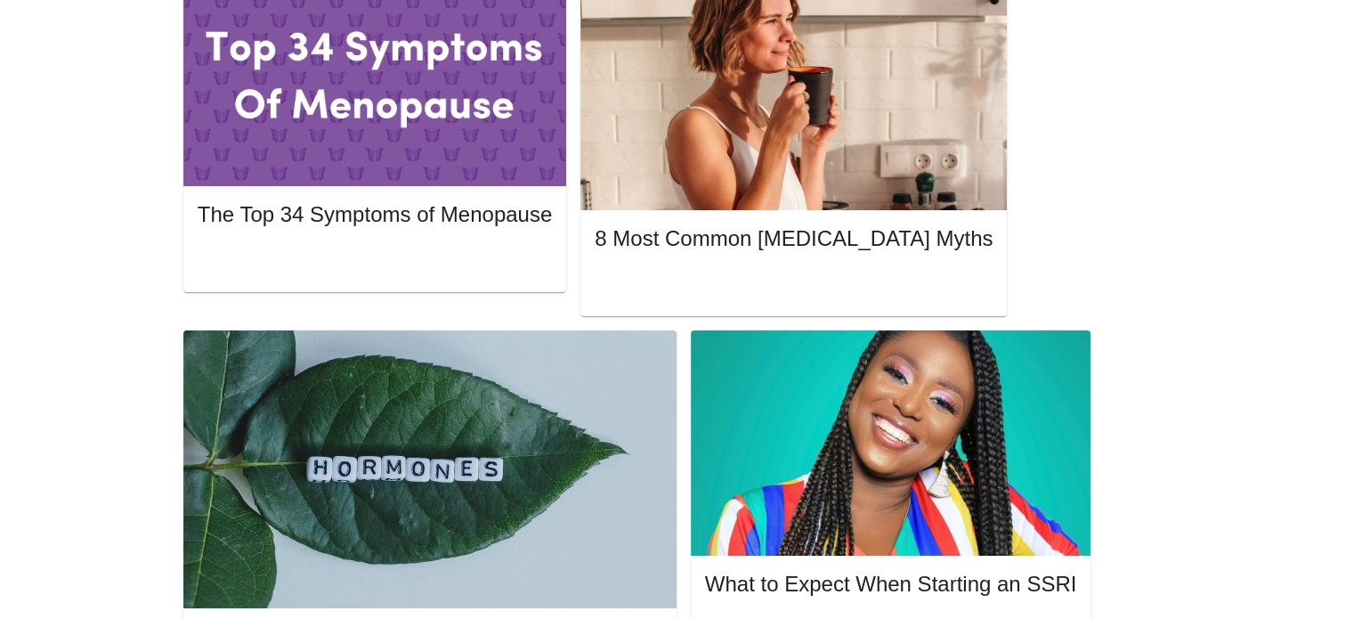
scroll to position [968, 0]
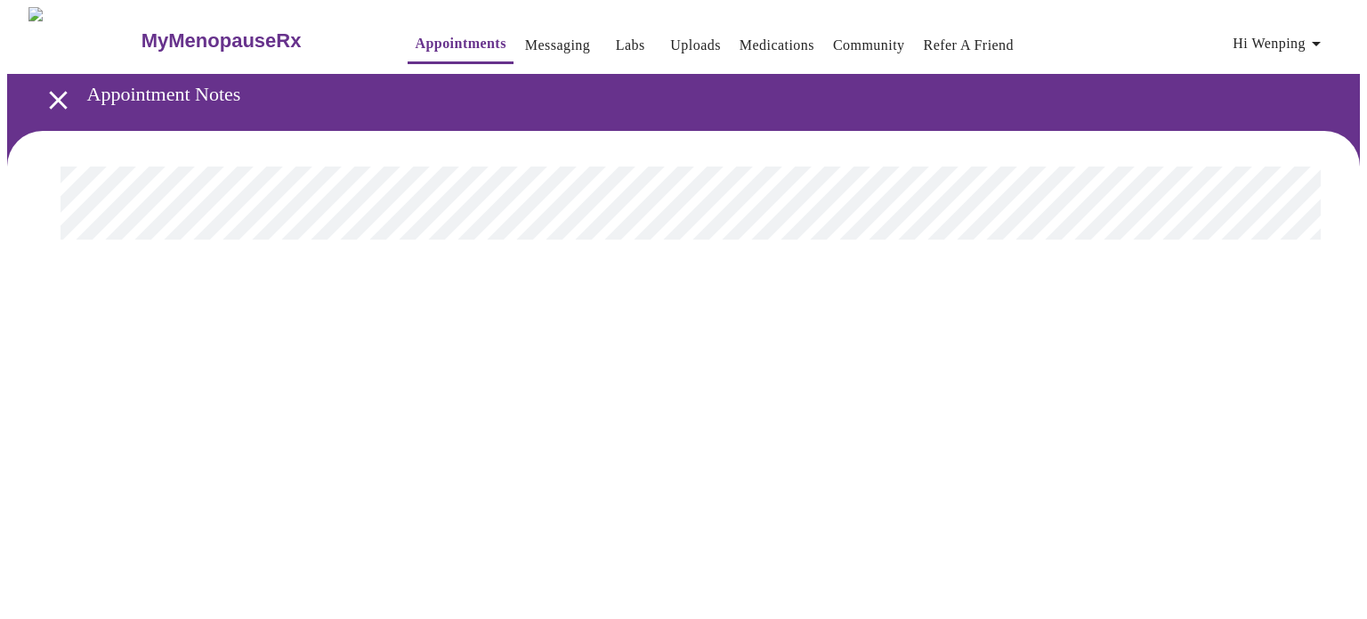
click at [49, 91] on icon "open drawer" at bounding box center [58, 100] width 18 height 18
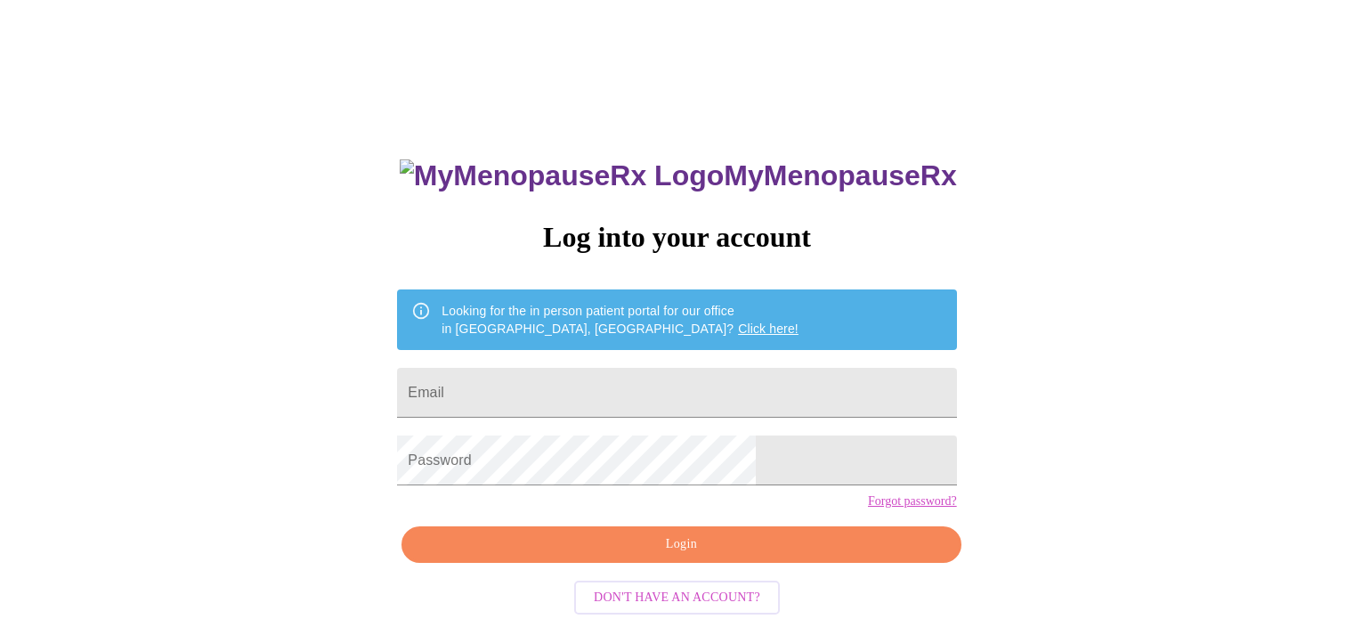
scroll to position [34, 0]
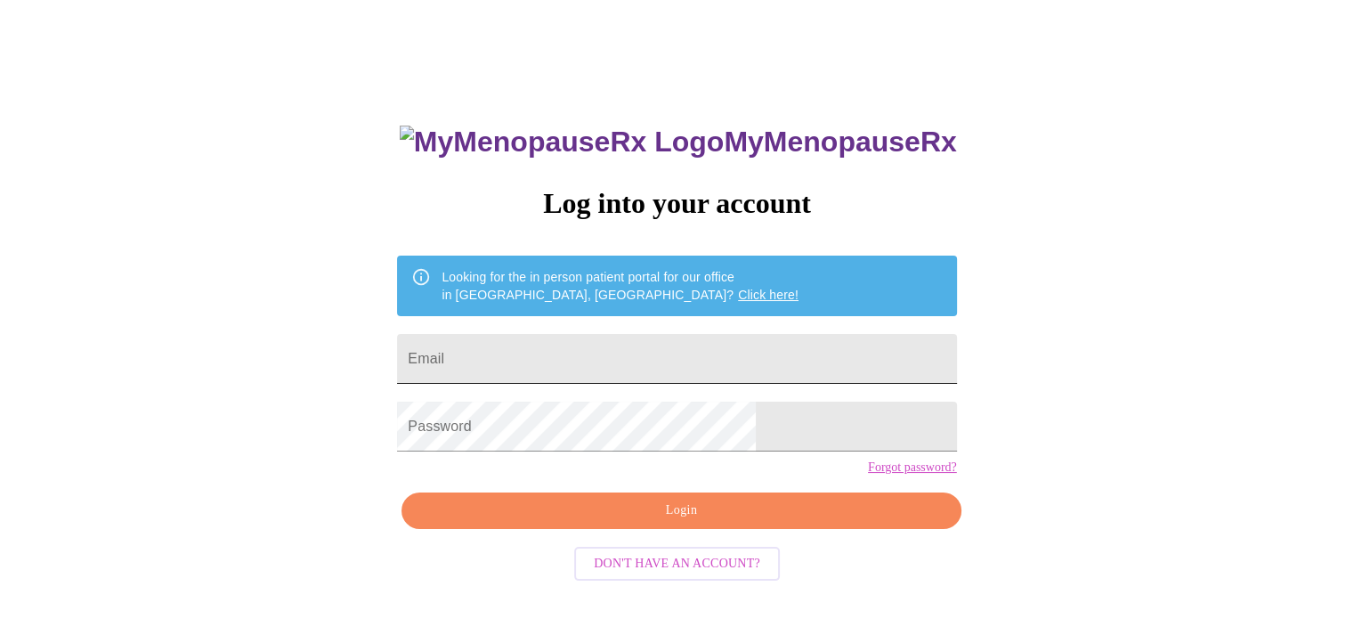
click at [578, 351] on input "Email" at bounding box center [676, 359] width 559 height 50
type input "wpdonna@gmail.com"
click at [24, 127] on div "MyMenopauseRx Log into your account Looking for the in person patient portal fo…" at bounding box center [677, 344] width 1340 height 742
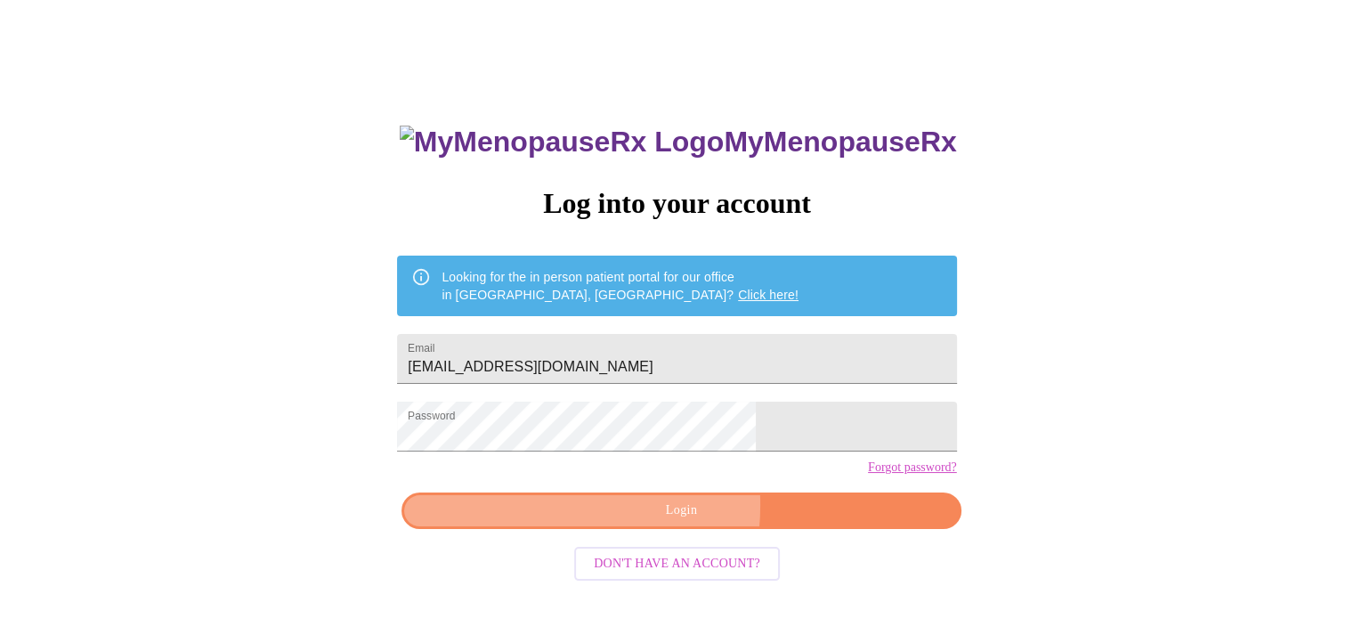
click at [610, 522] on span "Login" at bounding box center [681, 510] width 518 height 22
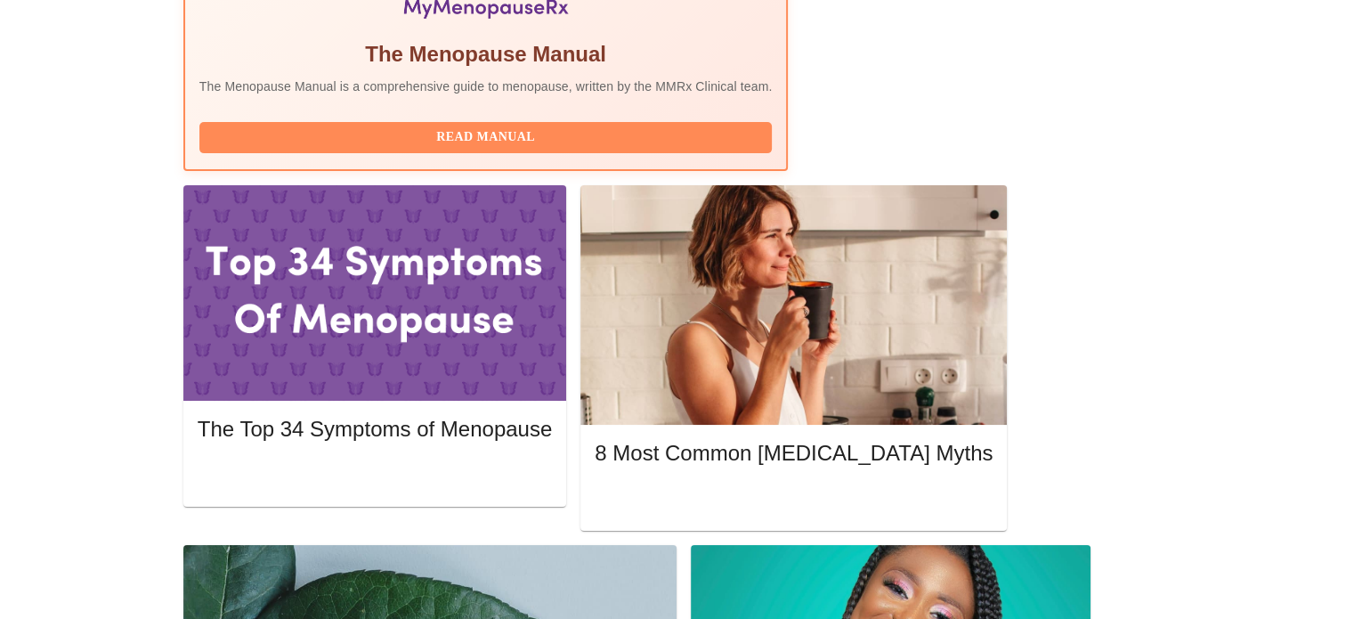
scroll to position [712, 0]
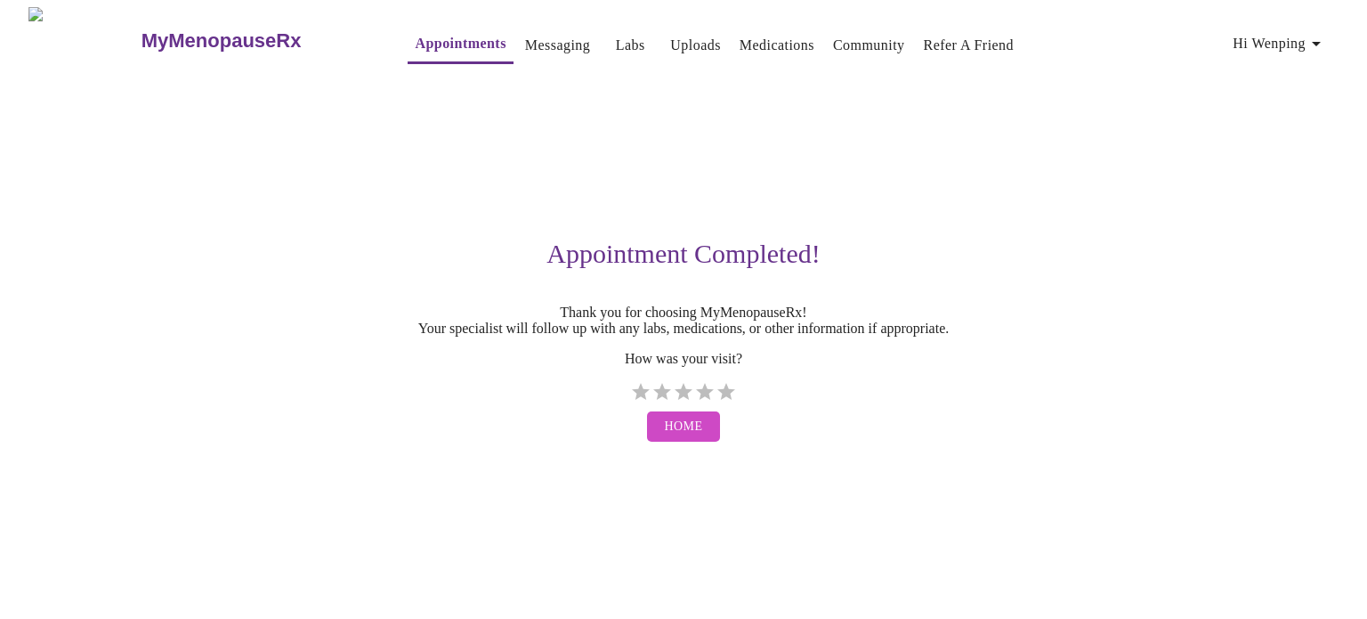
click at [525, 35] on link "Messaging" at bounding box center [557, 45] width 65 height 25
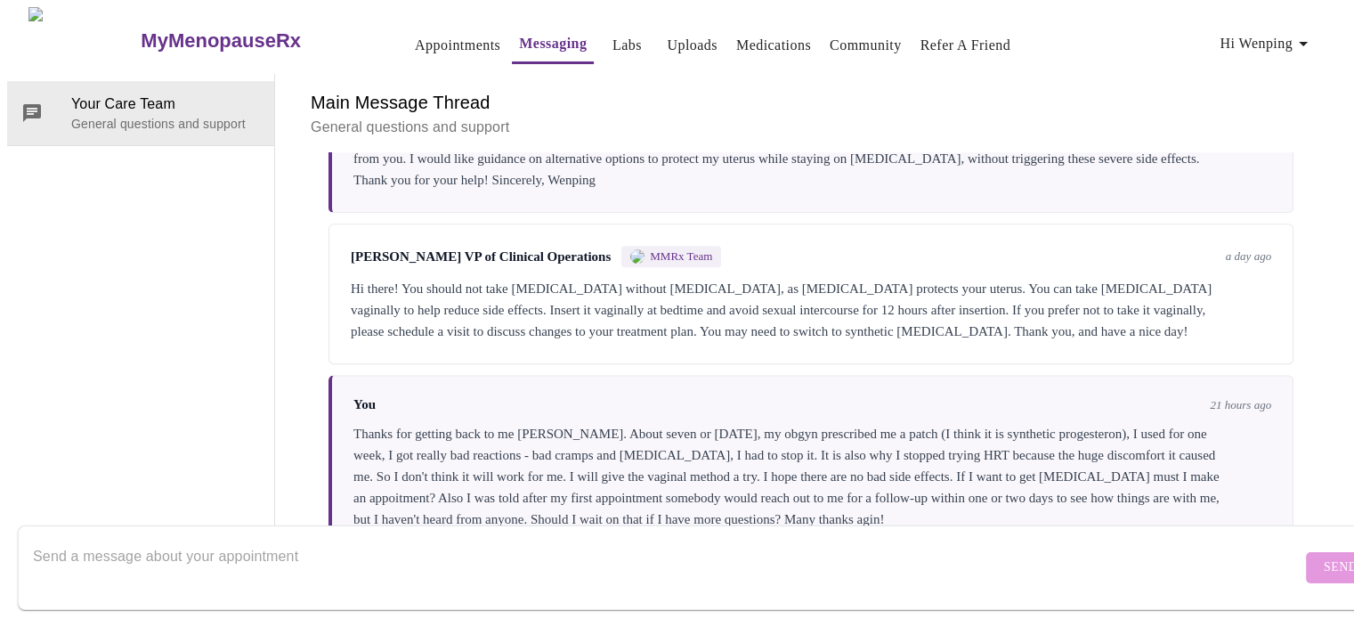
scroll to position [695, 0]
